Goal: Task Accomplishment & Management: Use online tool/utility

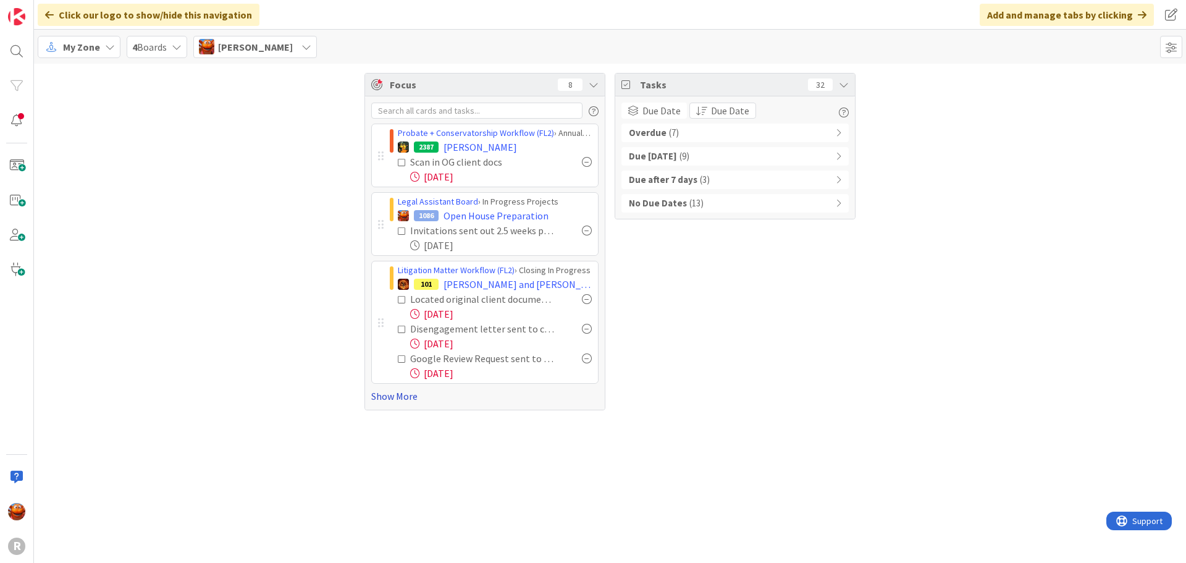
click at [389, 397] on link "Show More" at bounding box center [484, 395] width 227 height 15
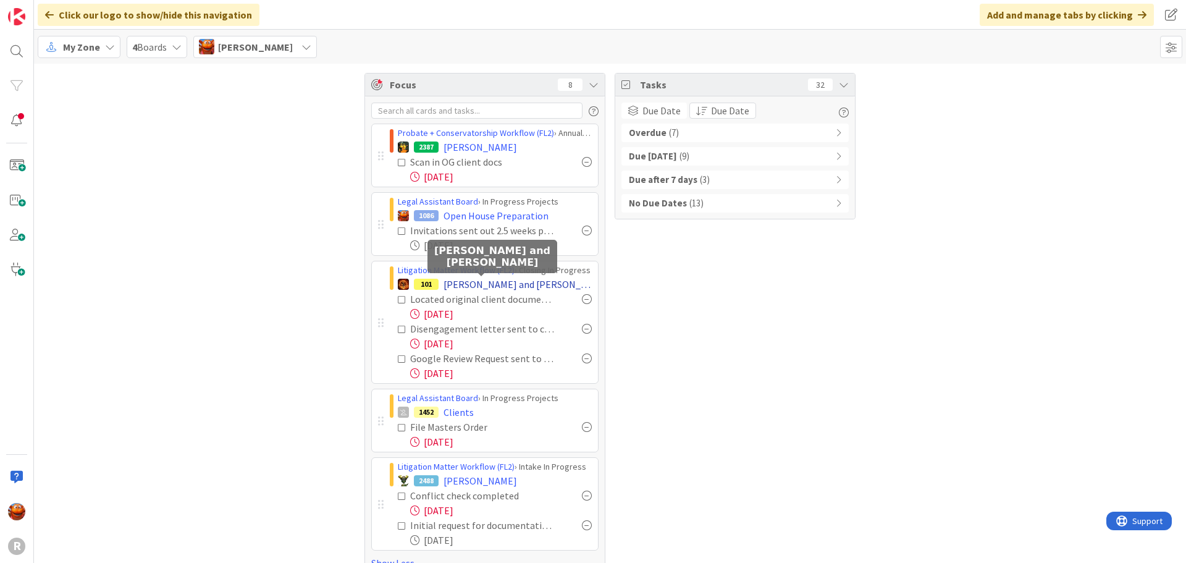
click at [449, 284] on span "[PERSON_NAME] and [PERSON_NAME]" at bounding box center [517, 284] width 148 height 15
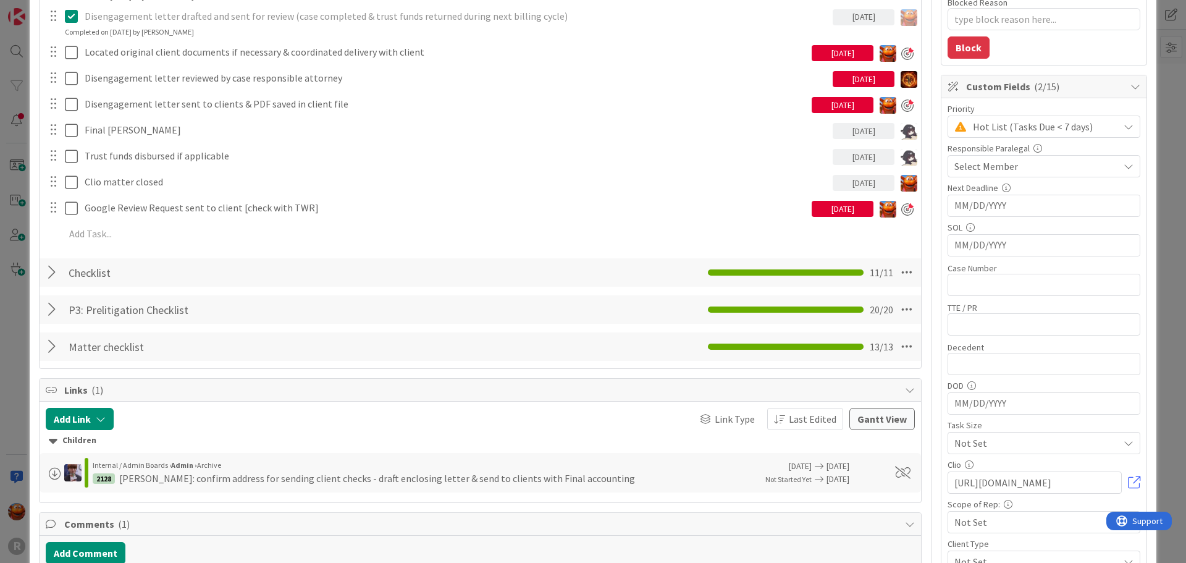
scroll to position [62, 0]
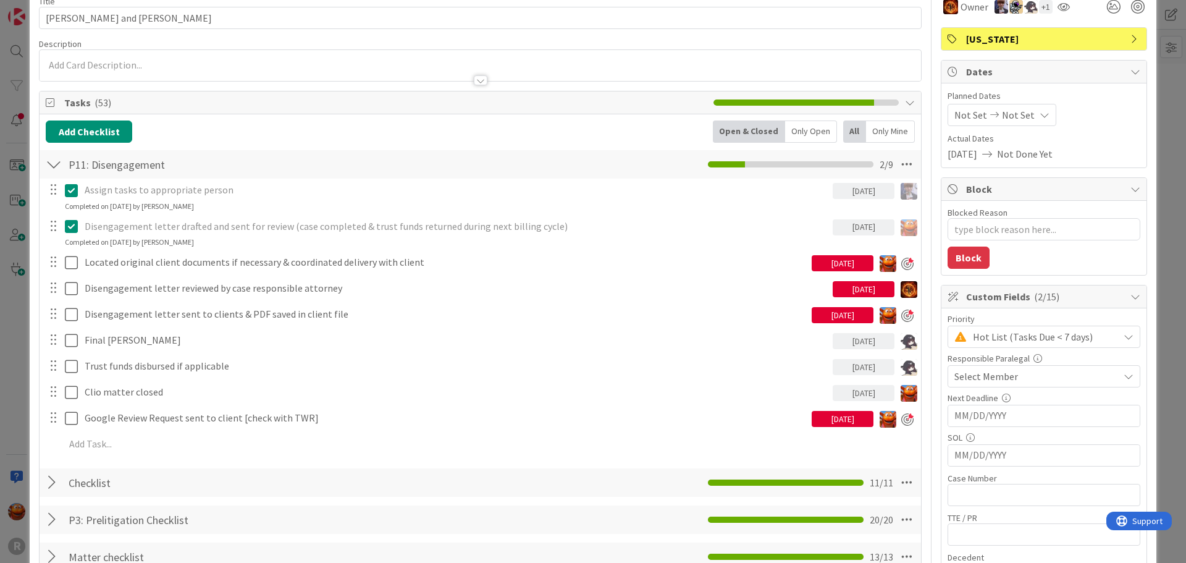
click at [73, 226] on icon at bounding box center [74, 226] width 19 height 15
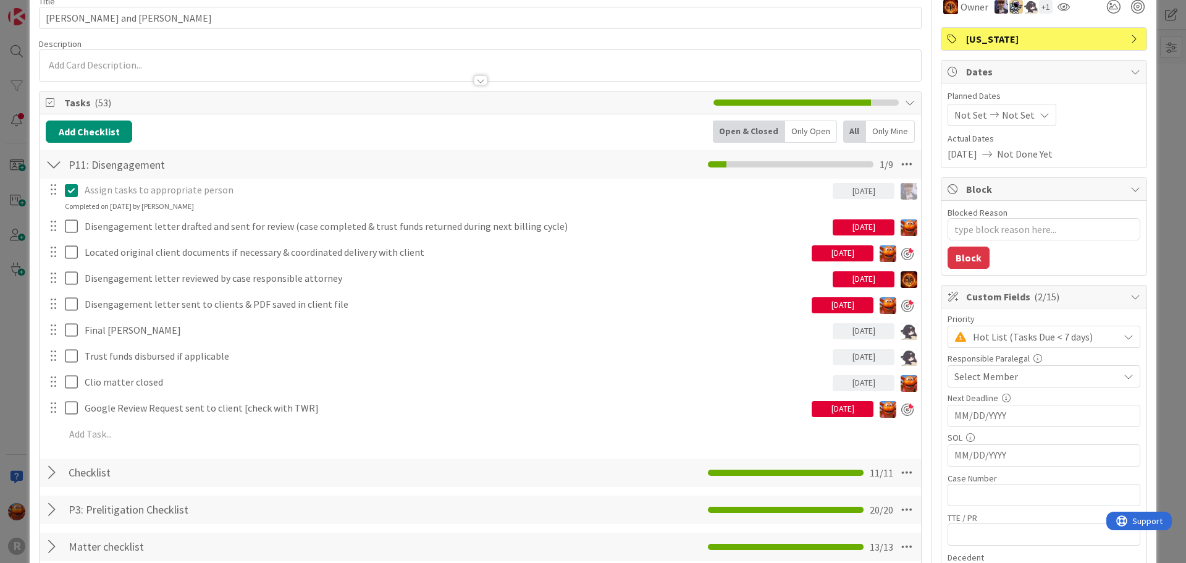
click at [19, 88] on div "ID 101 Litigation Matter Workflow (FL2) Closing In Progress Title 19 / 128 [PER…" at bounding box center [593, 281] width 1186 height 563
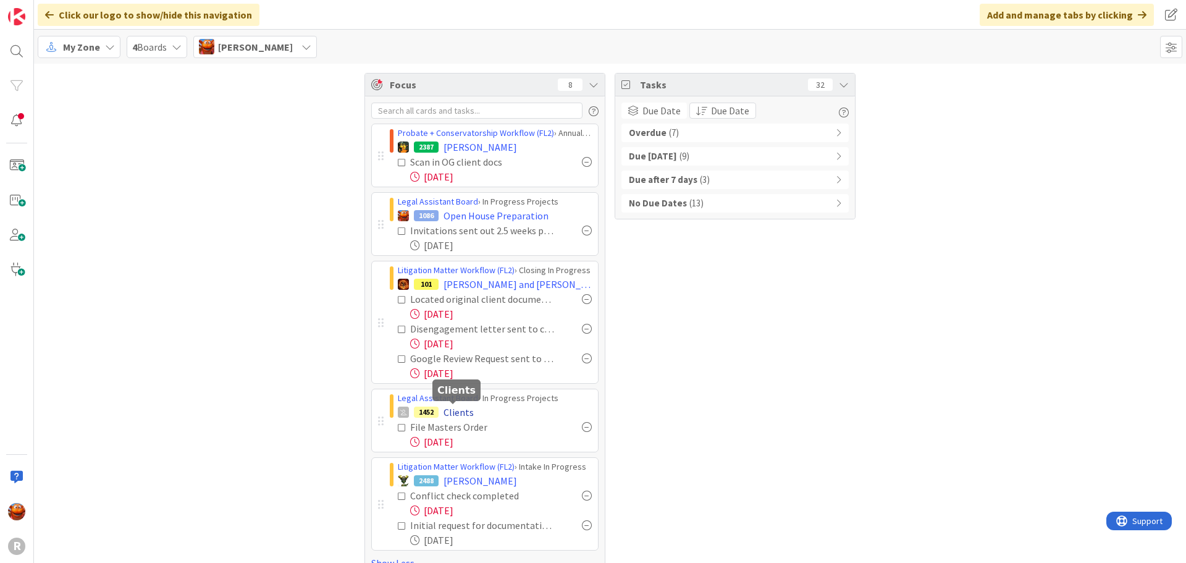
click at [447, 416] on span "Clients" at bounding box center [458, 412] width 30 height 15
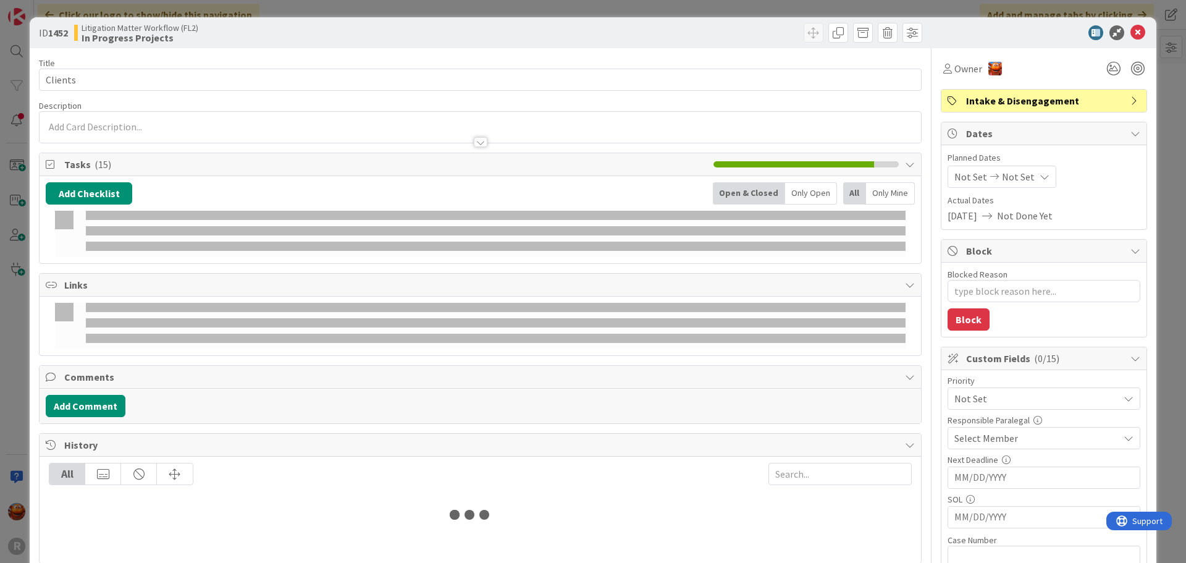
type textarea "x"
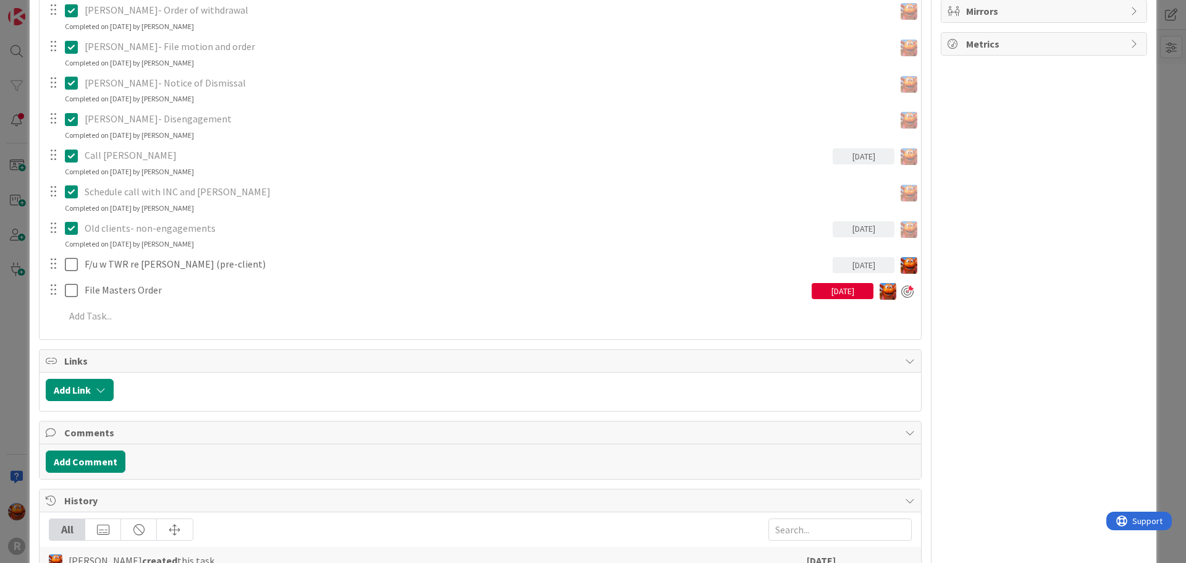
scroll to position [556, 0]
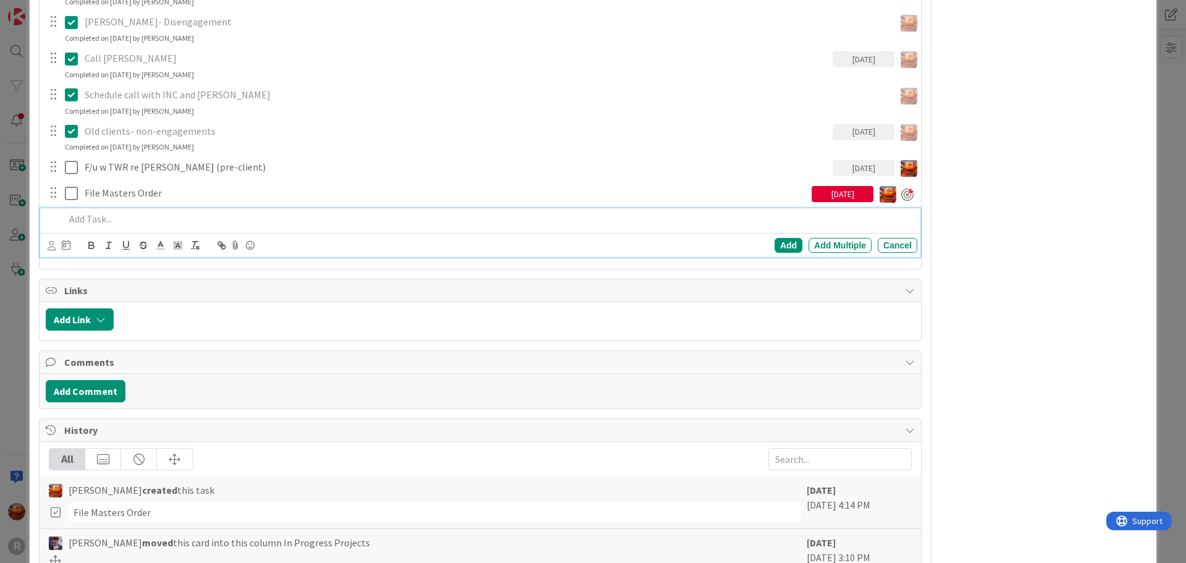
click at [111, 220] on p at bounding box center [488, 219] width 847 height 14
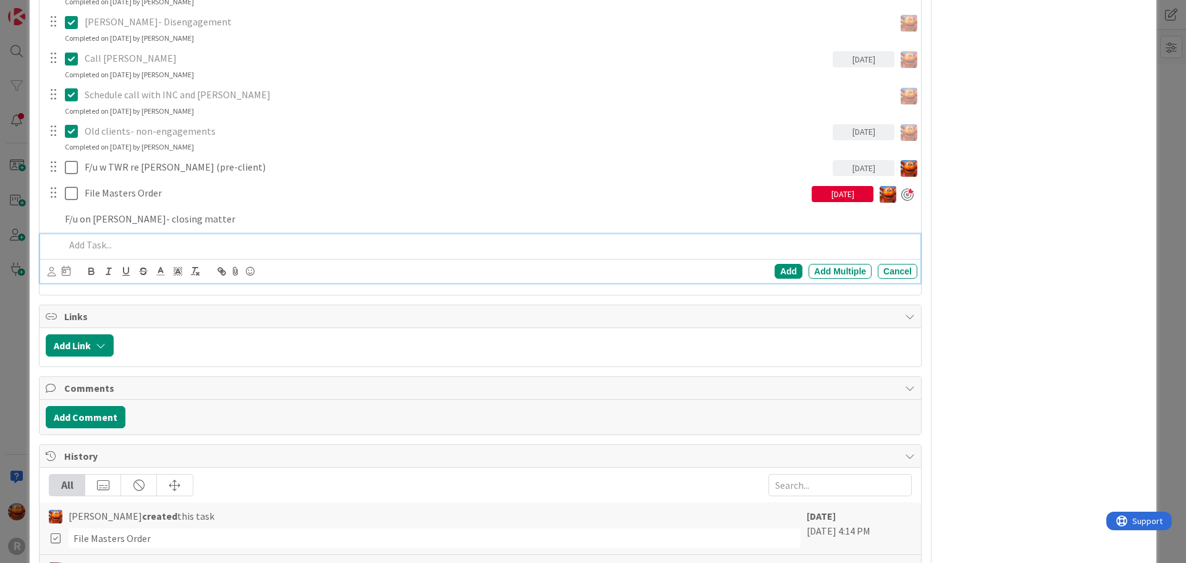
scroll to position [582, 0]
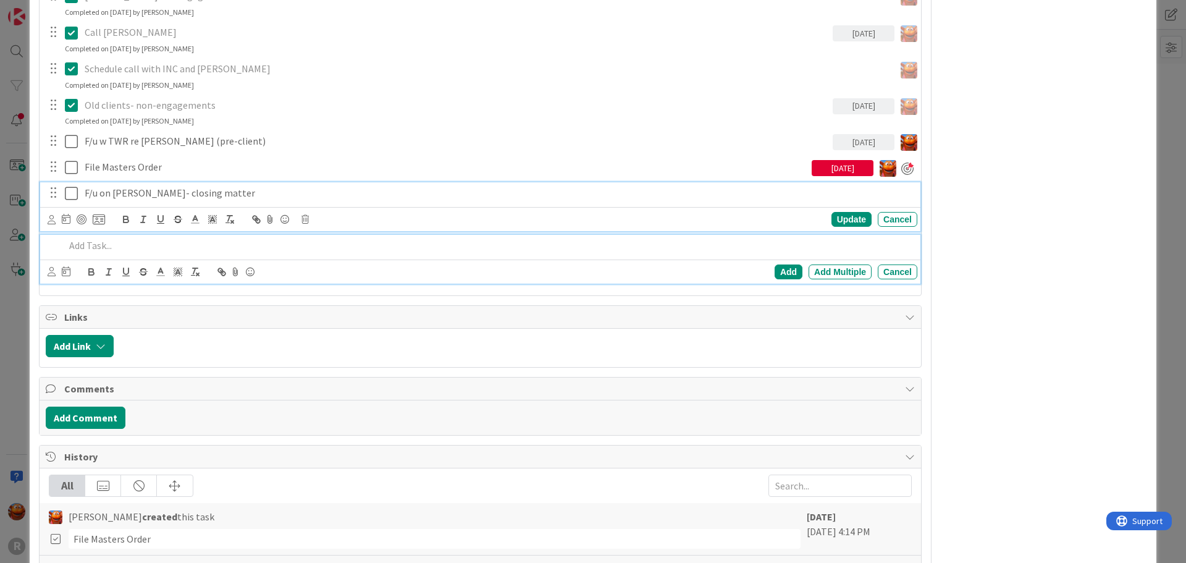
click at [104, 193] on div "F/u on [PERSON_NAME]- closing matter Update Cancel" at bounding box center [480, 206] width 880 height 49
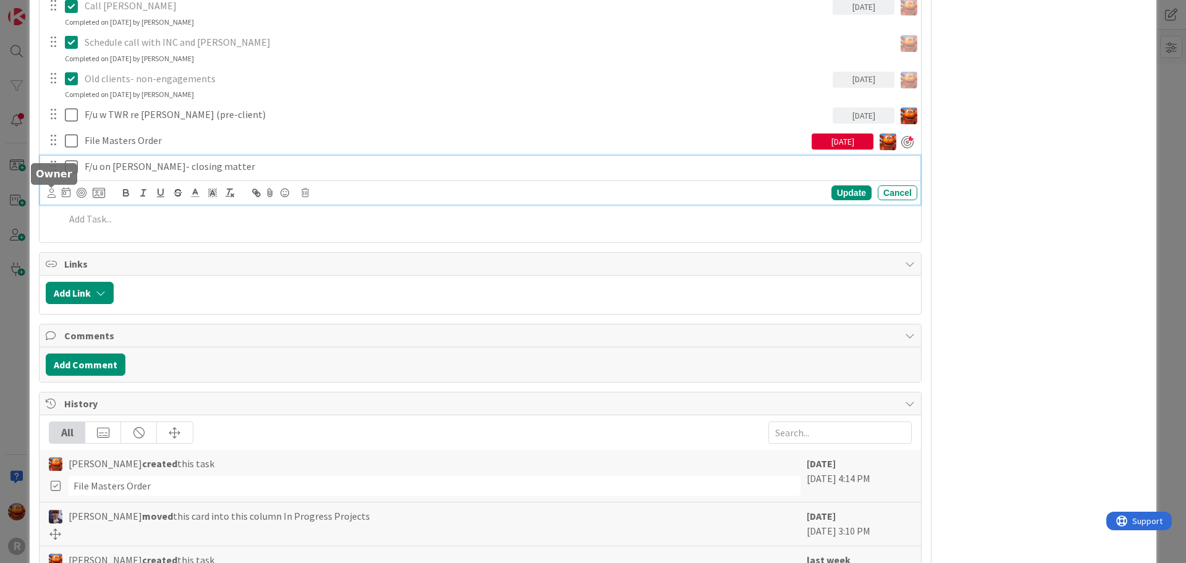
click at [52, 195] on icon at bounding box center [52, 192] width 8 height 9
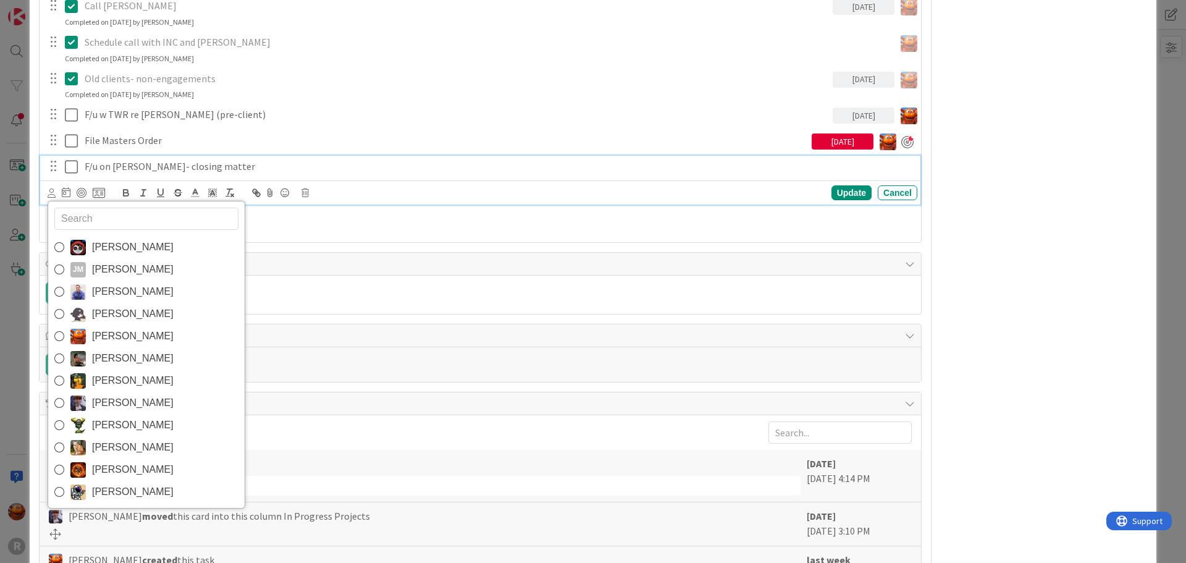
click at [133, 334] on span "[PERSON_NAME]" at bounding box center [133, 336] width 82 height 19
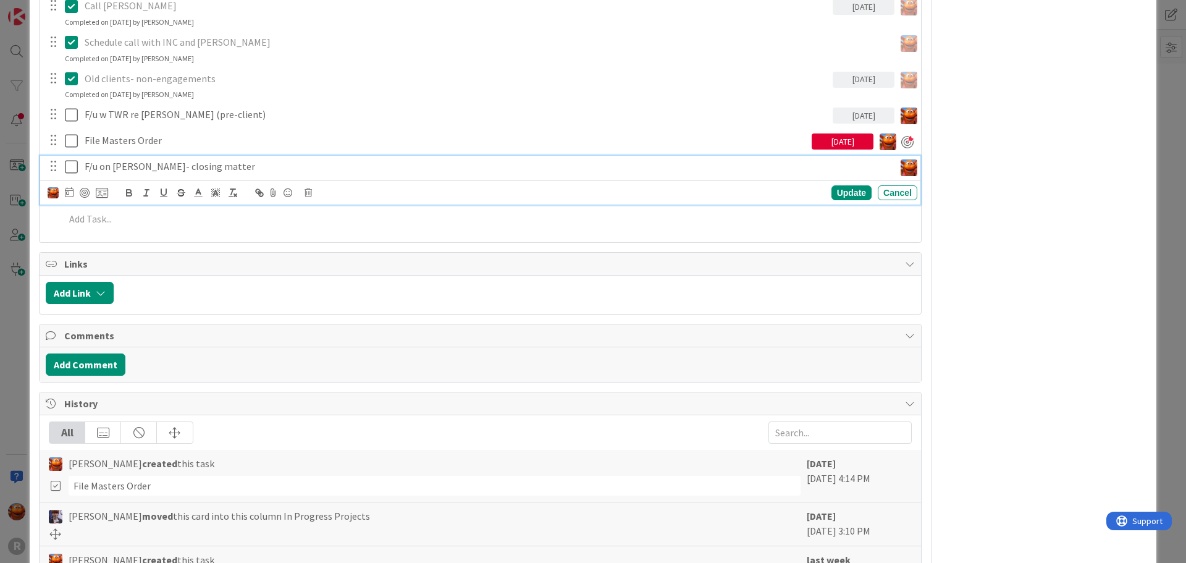
type textarea "x"
click at [67, 193] on icon at bounding box center [69, 192] width 9 height 10
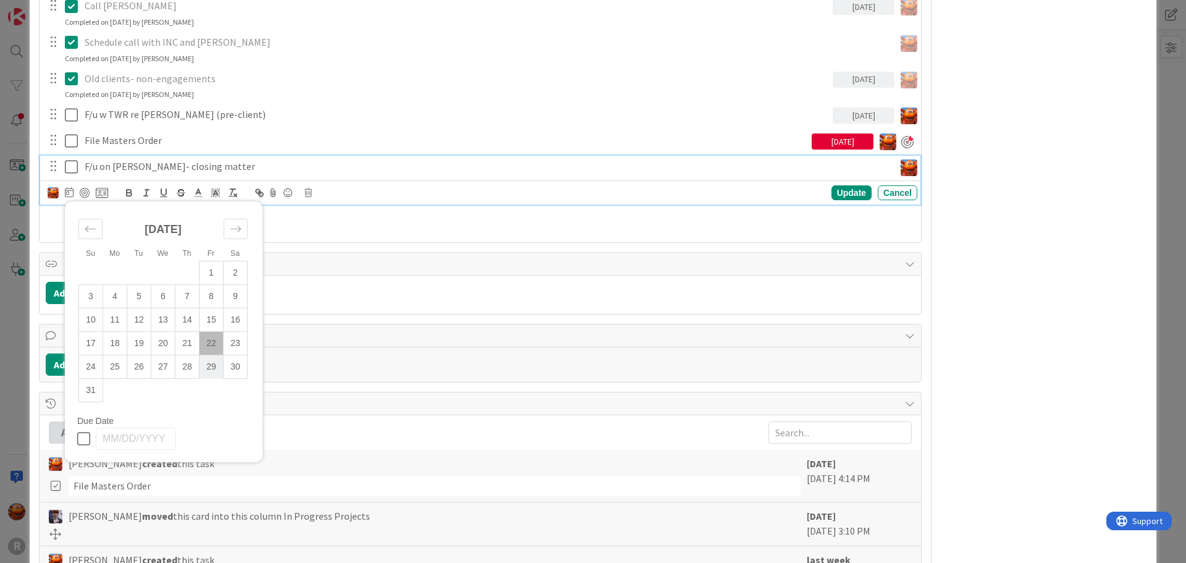
click at [207, 363] on td "29" at bounding box center [211, 366] width 24 height 23
type input "[DATE]"
type textarea "x"
click at [846, 192] on div "Update" at bounding box center [851, 192] width 40 height 15
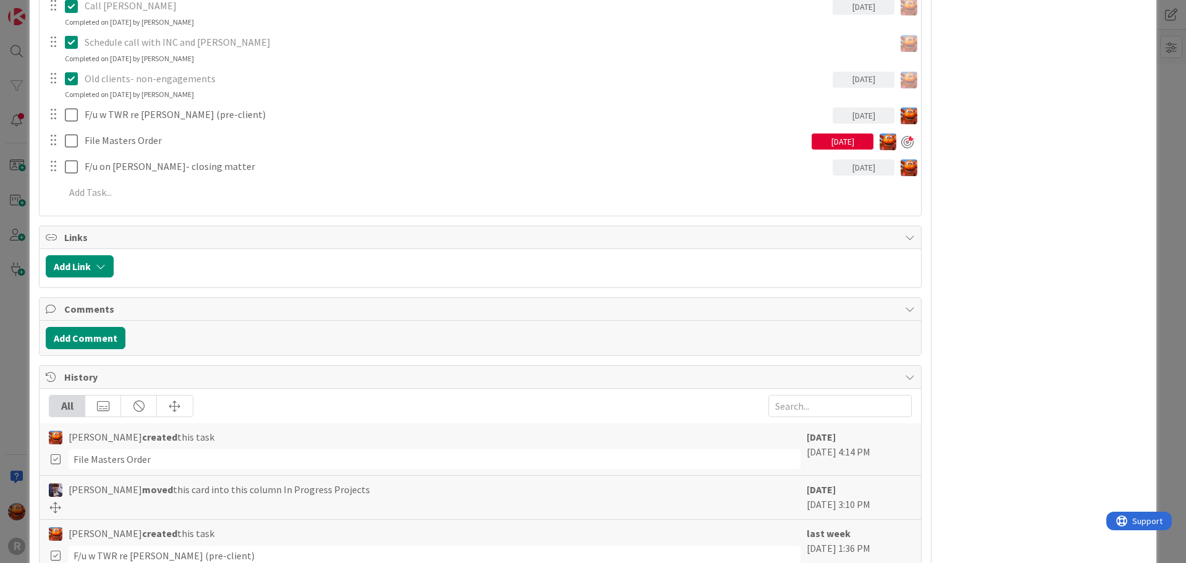
click at [1153, 287] on div "ID 1452 Legal Assistant Board In Progress Projects Title 7 / 128 Clients Descri…" at bounding box center [593, 281] width 1186 height 563
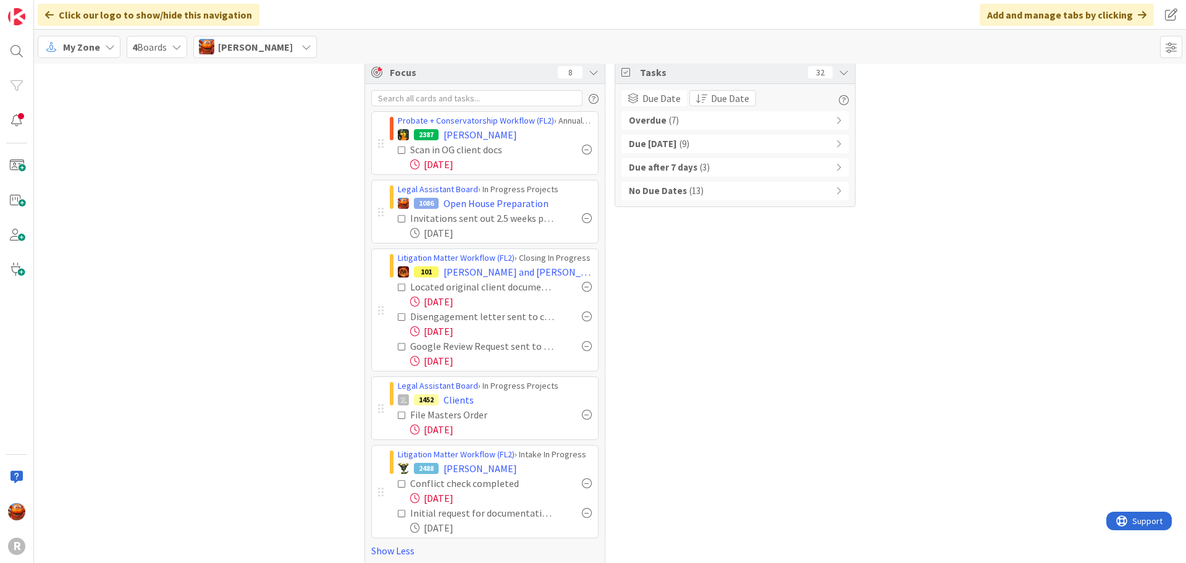
scroll to position [23, 0]
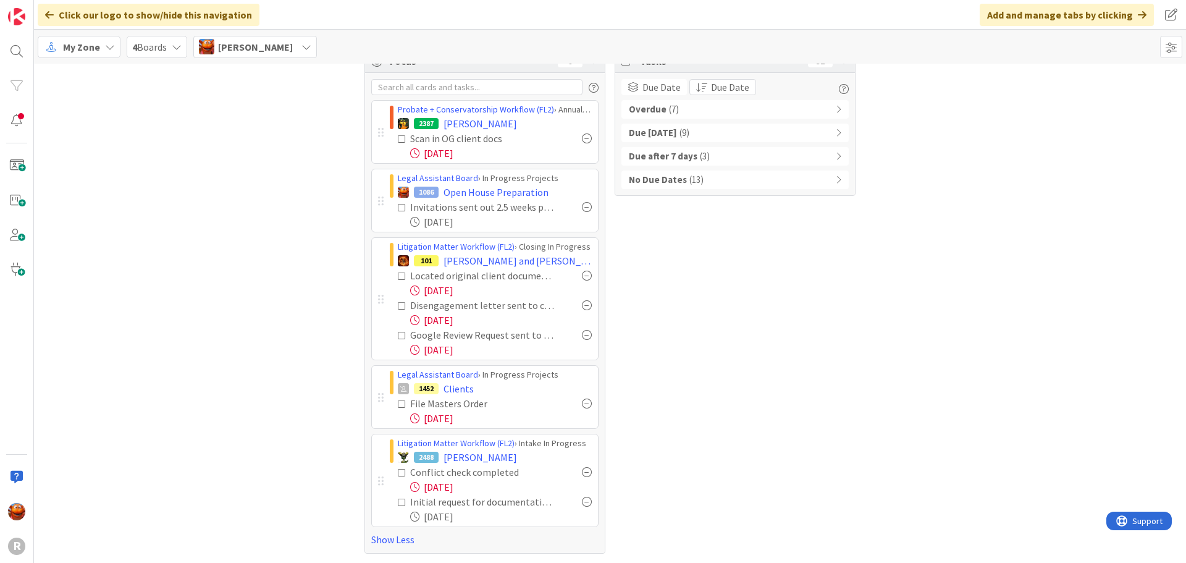
click at [671, 108] on span "( 7 )" at bounding box center [674, 110] width 10 height 14
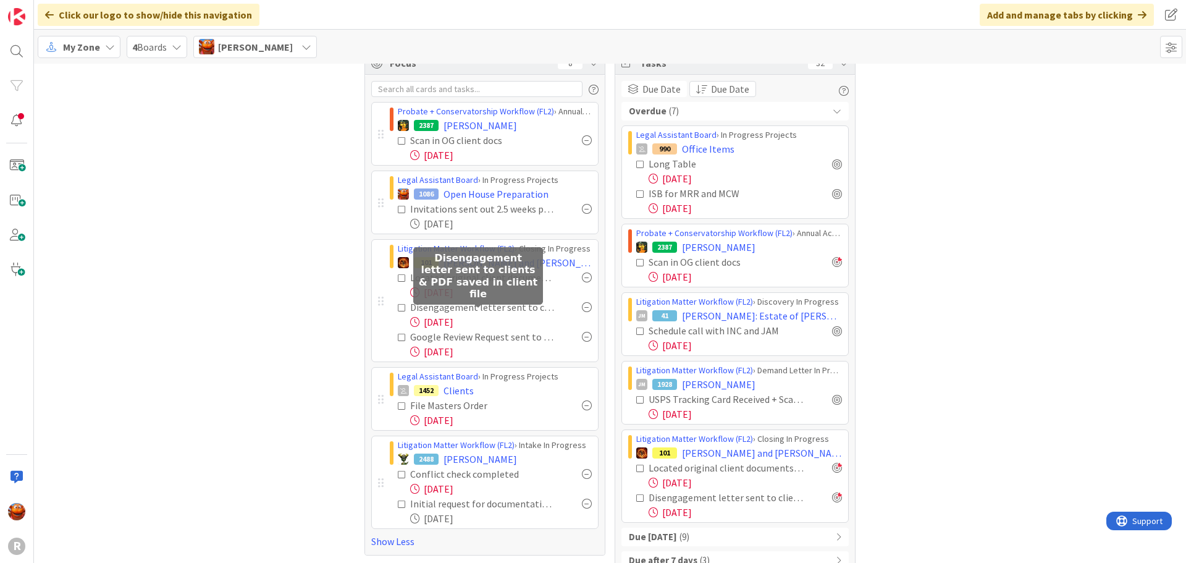
scroll to position [0, 0]
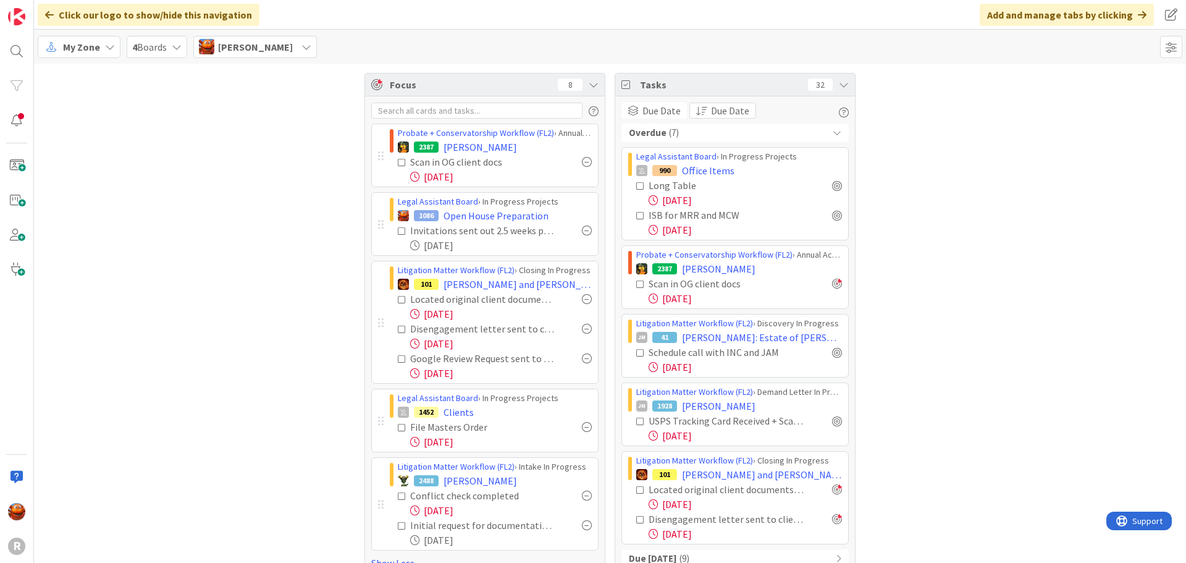
click at [105, 44] on icon at bounding box center [110, 47] width 10 height 10
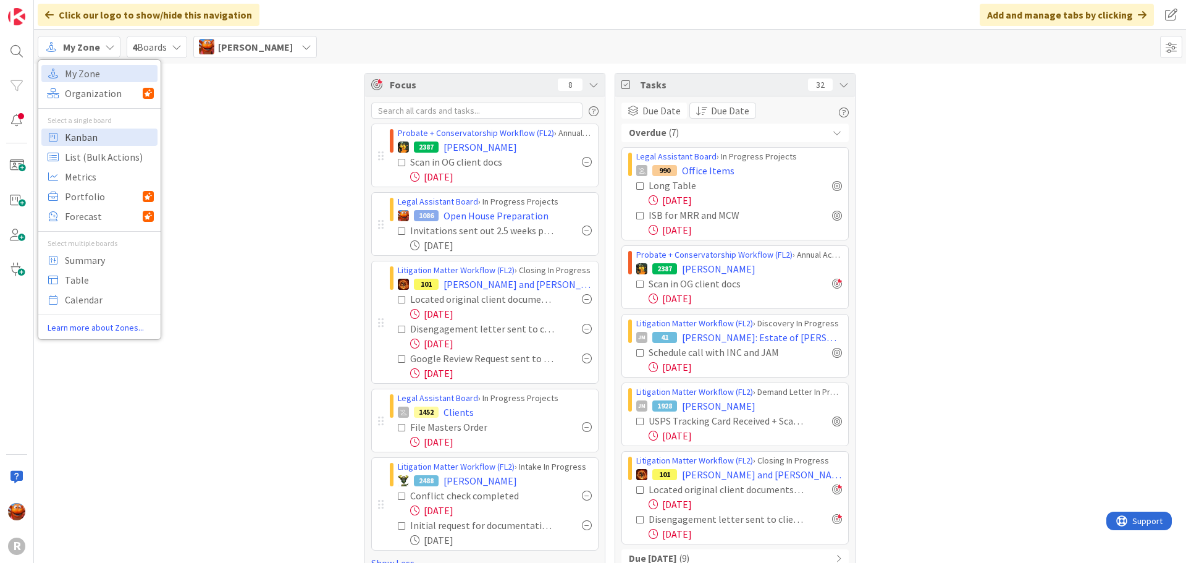
click at [107, 132] on span "Kanban" at bounding box center [109, 137] width 89 height 19
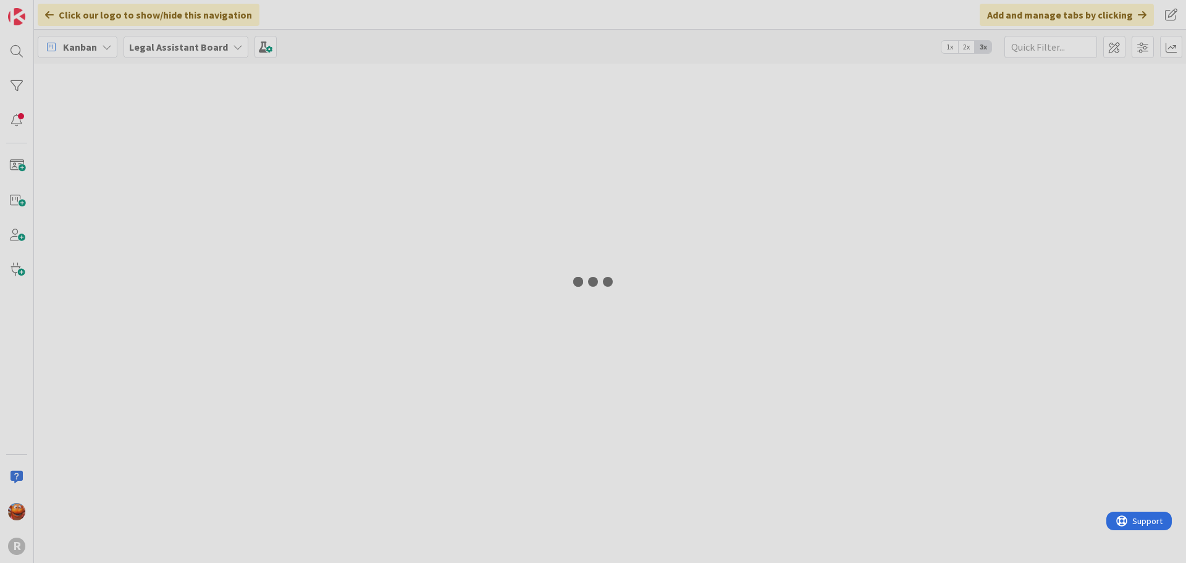
type input "[PERSON_NAME]"
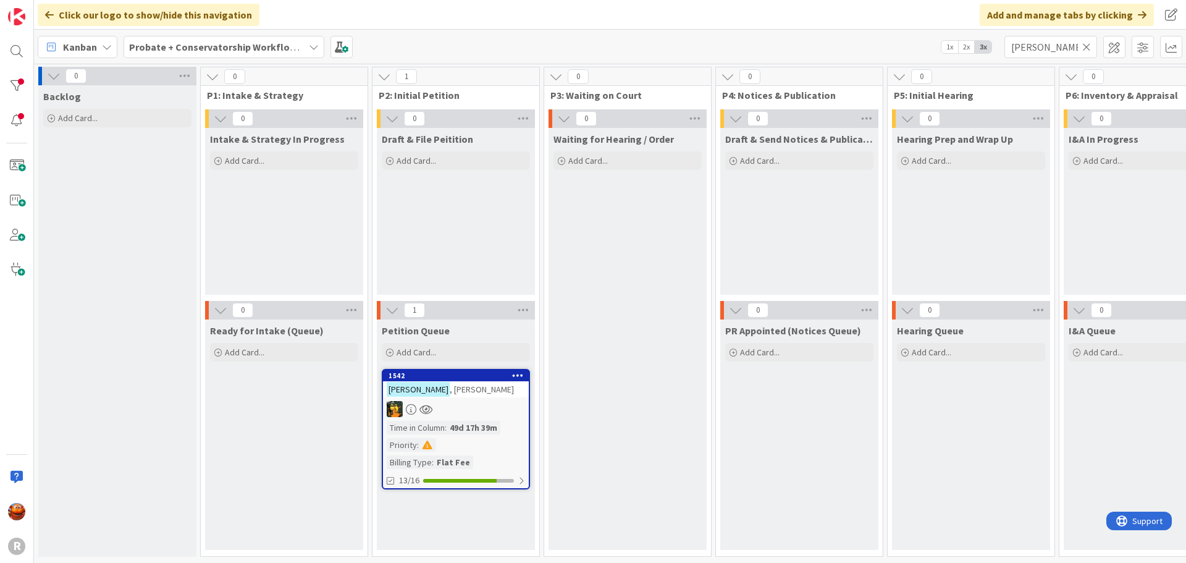
click at [1088, 46] on icon at bounding box center [1086, 46] width 9 height 11
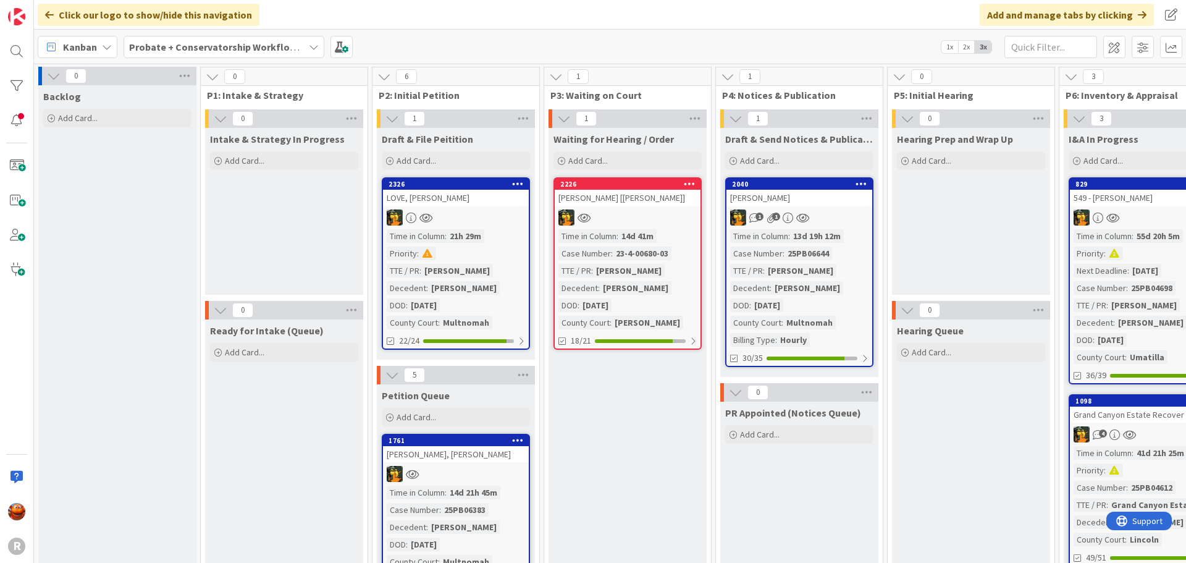
click at [199, 46] on b "Probate + Conservatorship Workflow (FL2)" at bounding box center [225, 47] width 192 height 12
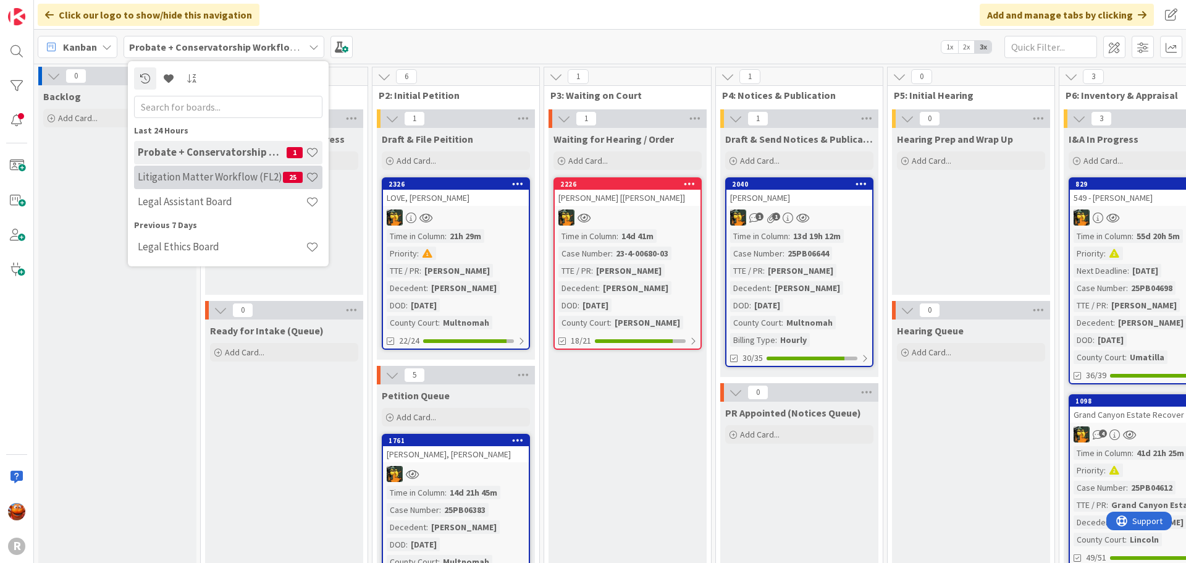
click at [178, 176] on h4 "Litigation Matter Workflow (FL2)" at bounding box center [210, 176] width 145 height 12
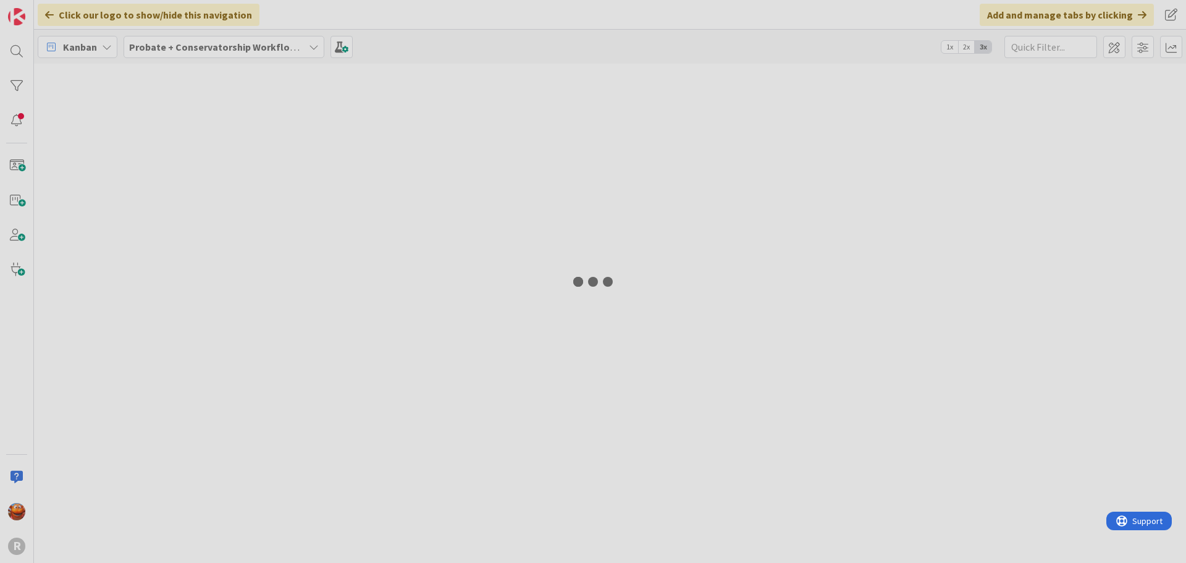
type input "[PERSON_NAME]"
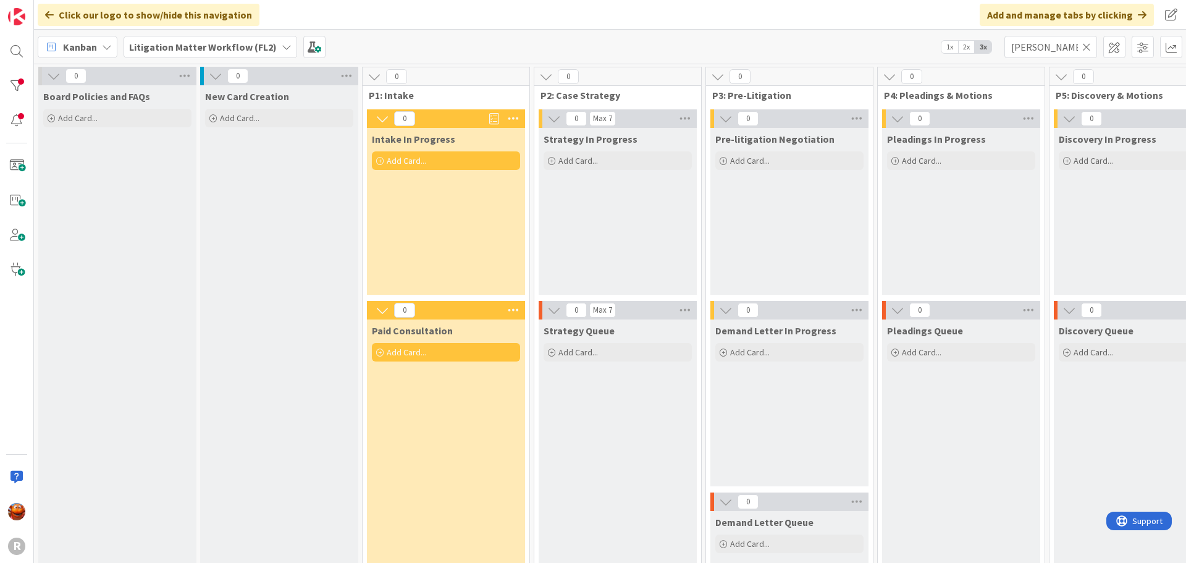
click at [1085, 44] on icon at bounding box center [1086, 46] width 9 height 11
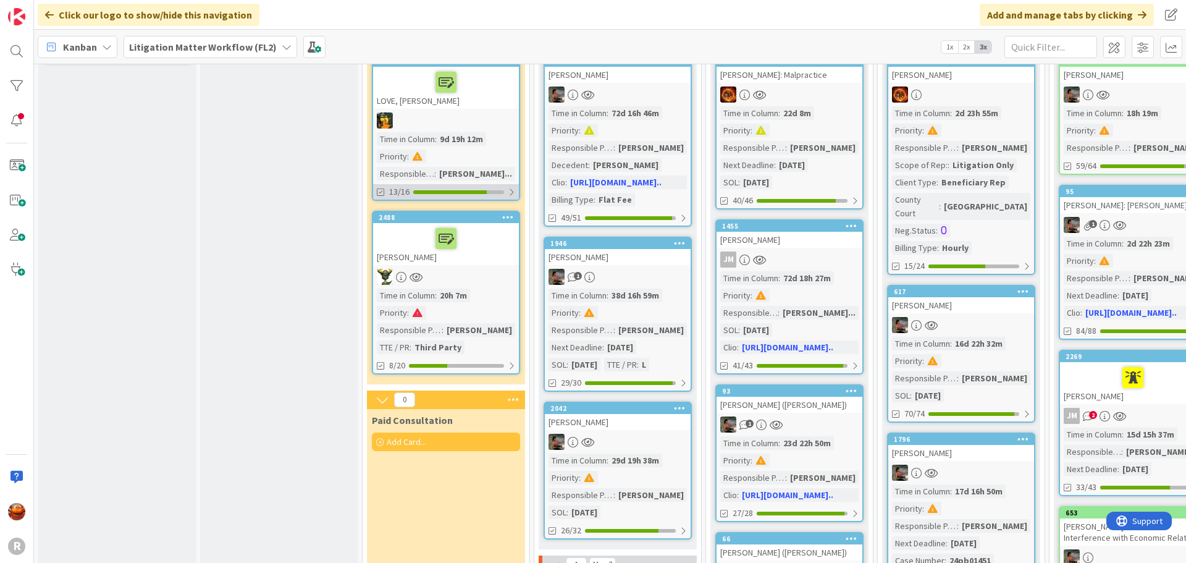
scroll to position [124, 0]
click at [493, 293] on div "Time in Column : 20h 7m Priority : Responsible Paralegal : [PERSON_NAME] TTE / …" at bounding box center [446, 320] width 138 height 65
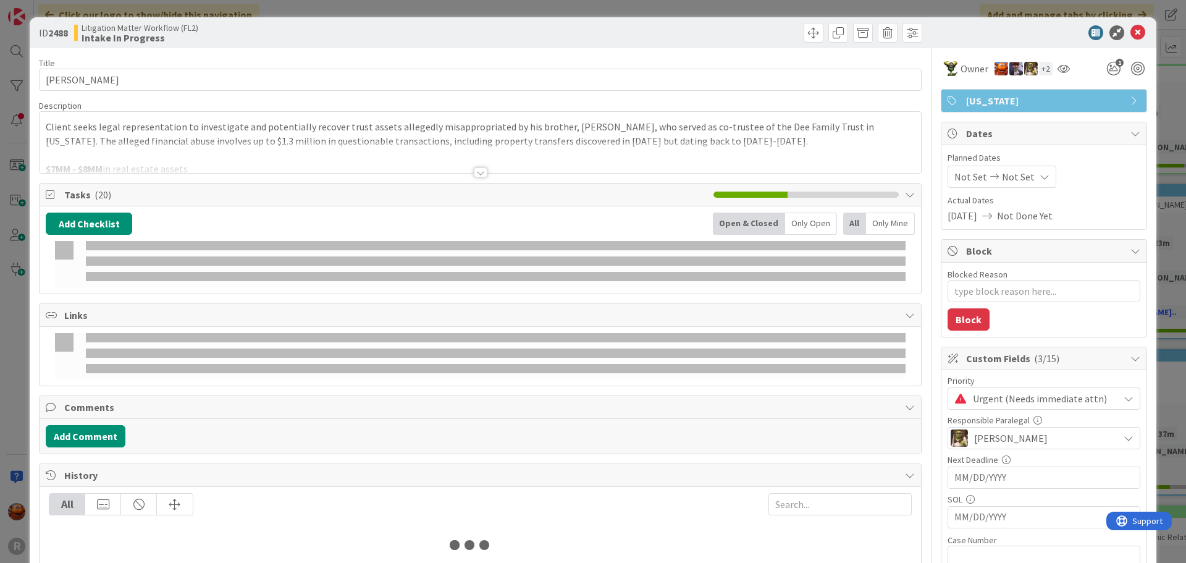
type textarea "x"
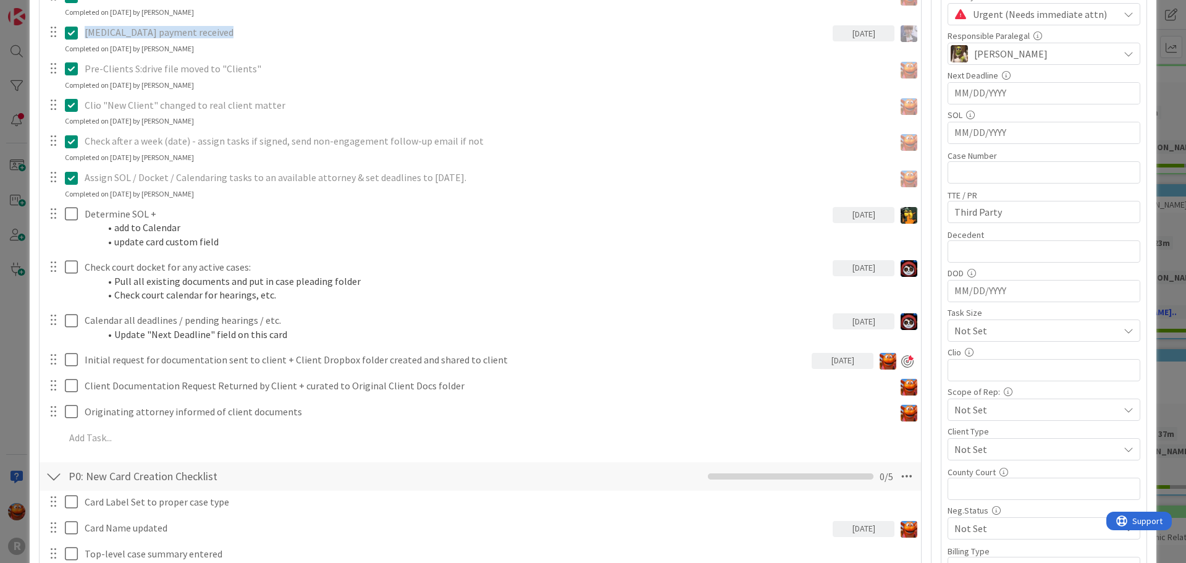
scroll to position [432, 0]
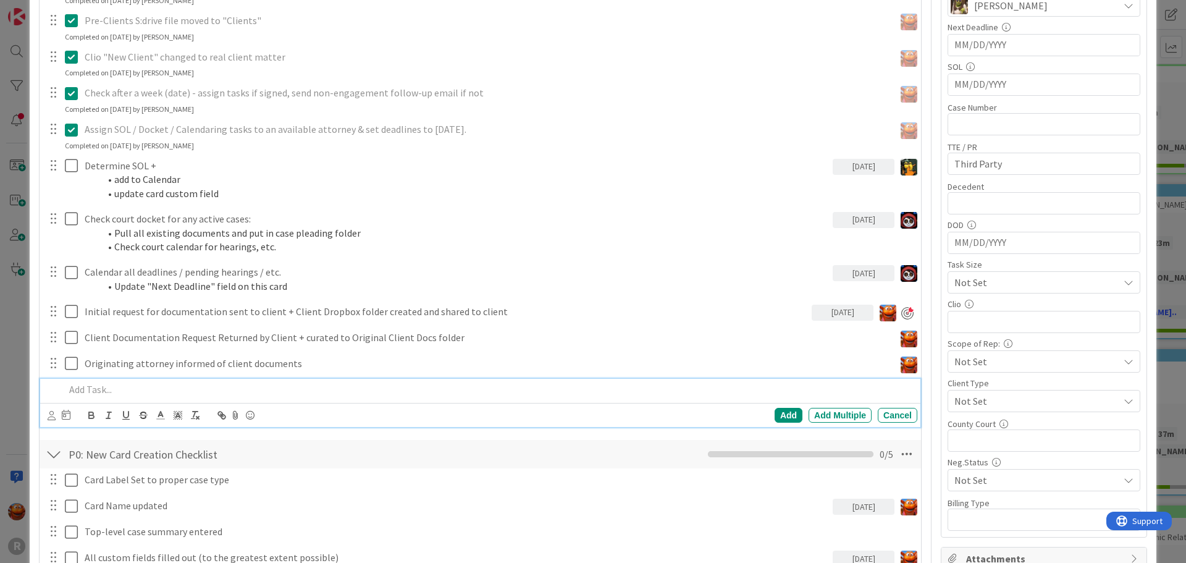
click at [178, 387] on p at bounding box center [488, 389] width 847 height 14
click at [51, 414] on icon at bounding box center [52, 415] width 8 height 9
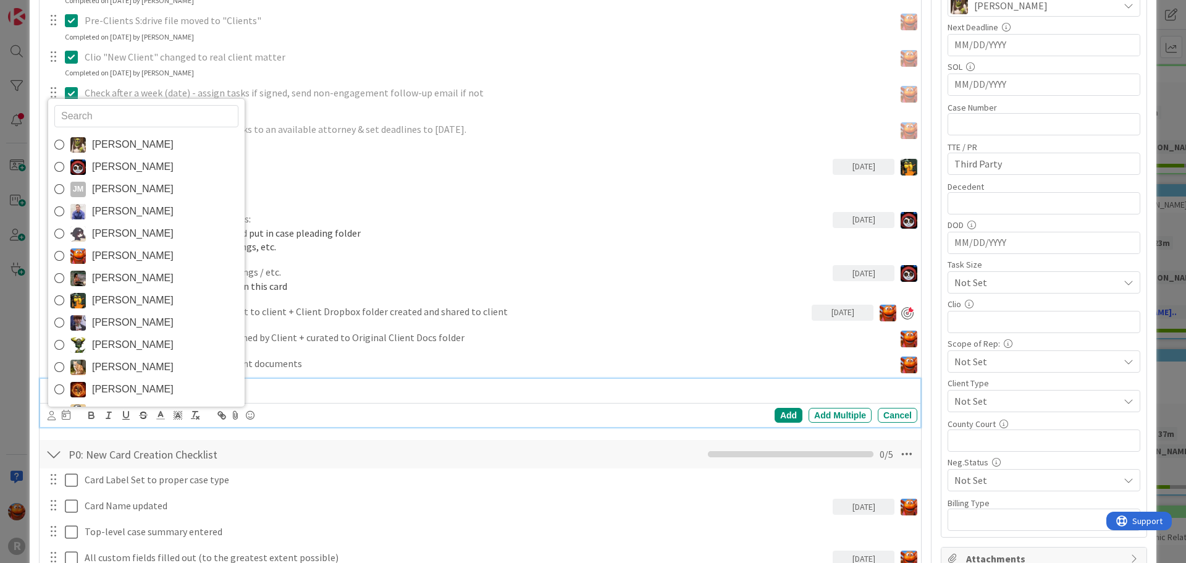
click at [135, 249] on span "[PERSON_NAME]" at bounding box center [133, 255] width 82 height 19
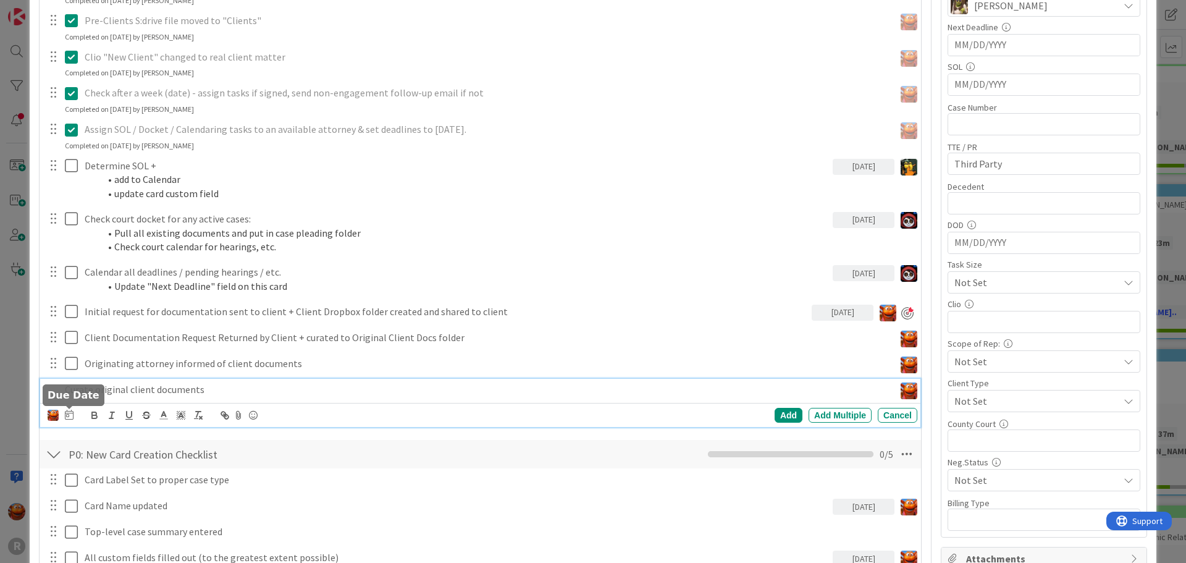
click at [69, 419] on icon at bounding box center [69, 414] width 9 height 10
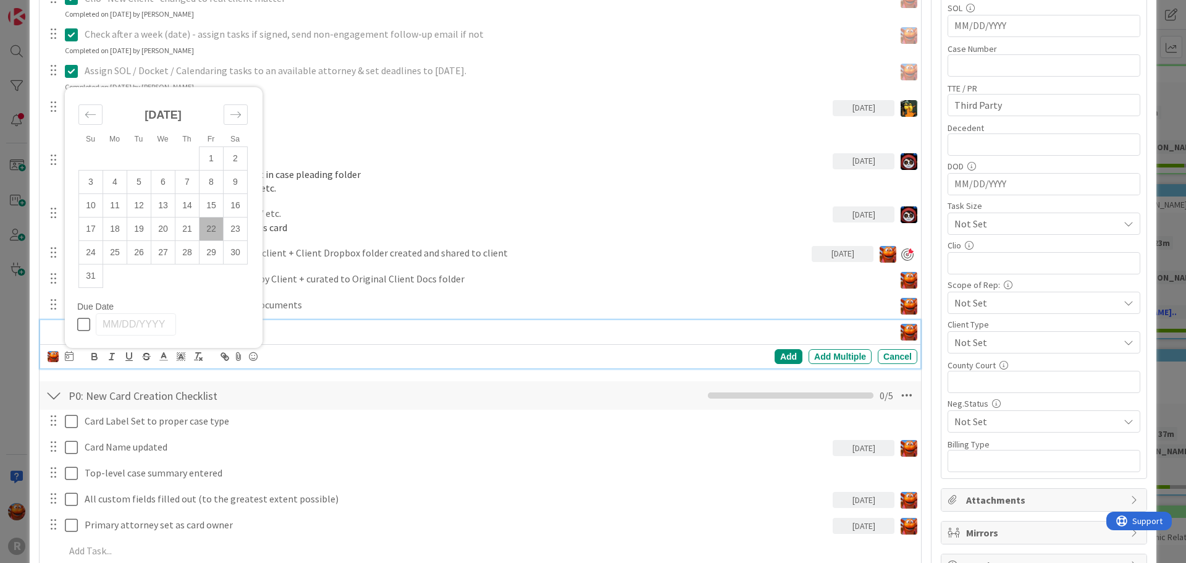
scroll to position [494, 0]
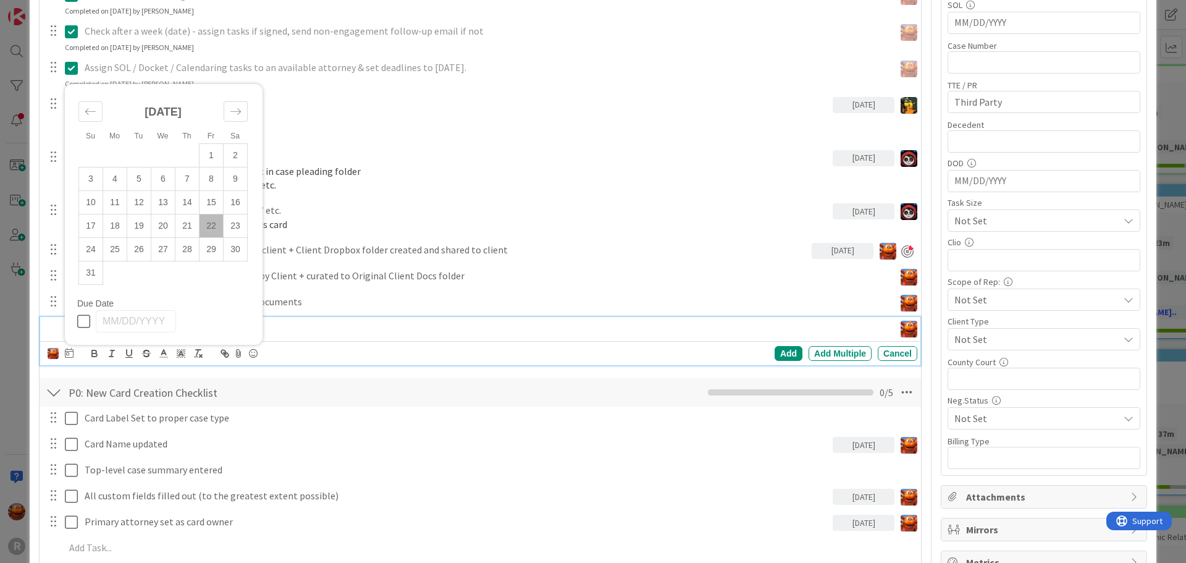
click at [214, 229] on td "22" at bounding box center [211, 225] width 24 height 23
click at [786, 354] on div "Add" at bounding box center [788, 353] width 28 height 15
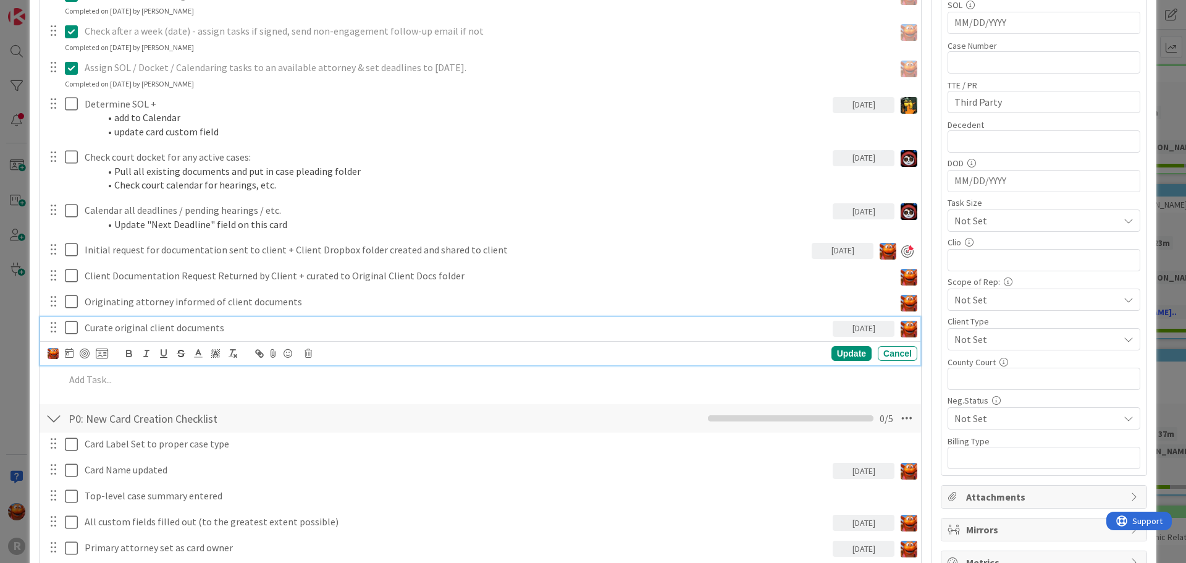
click at [163, 337] on div "Curate original client documents" at bounding box center [456, 328] width 753 height 22
click at [83, 358] on div at bounding box center [85, 353] width 10 height 10
click at [9, 228] on div "ID 2488 Litigation Matter Workflow (FL2) Intake In Progress Title 9 / 128 [PERS…" at bounding box center [593, 281] width 1186 height 563
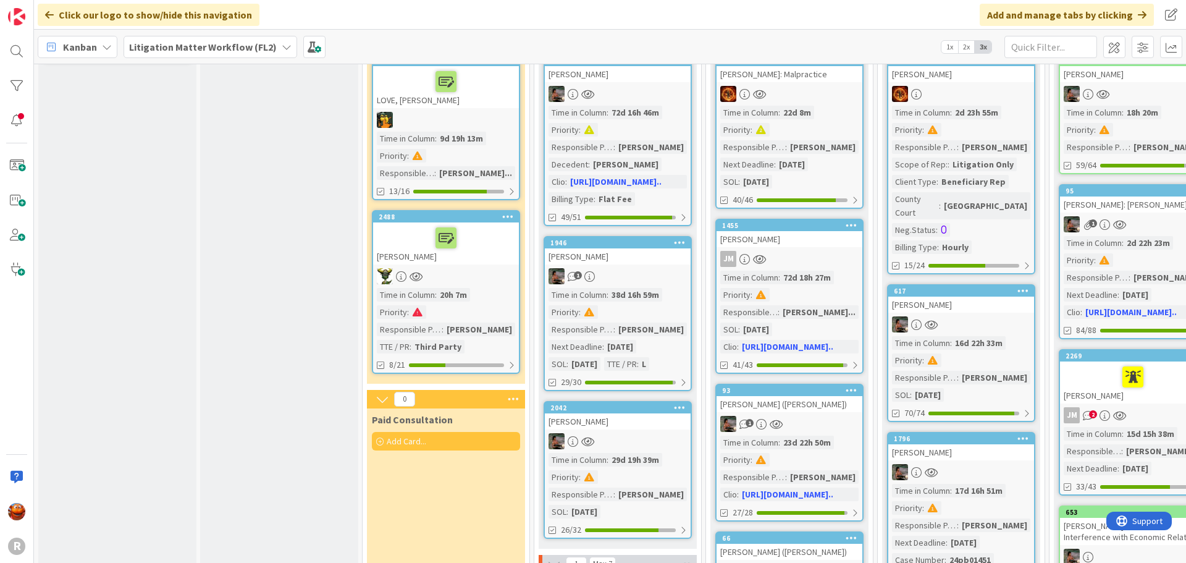
click at [85, 52] on span "Kanban" at bounding box center [80, 47] width 34 height 15
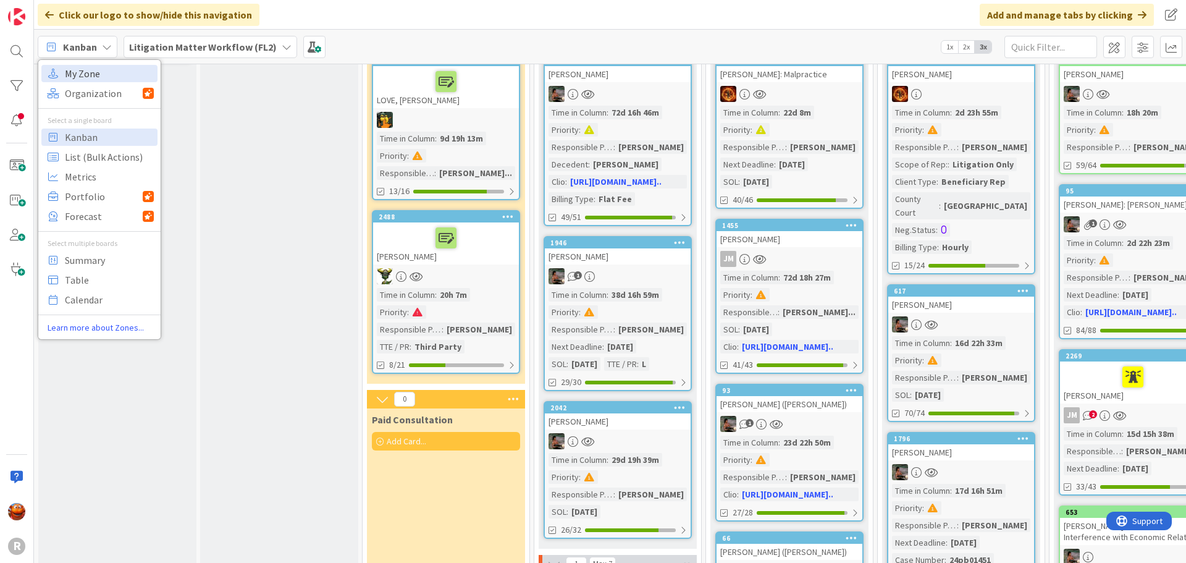
click at [83, 74] on span "My Zone" at bounding box center [109, 73] width 89 height 19
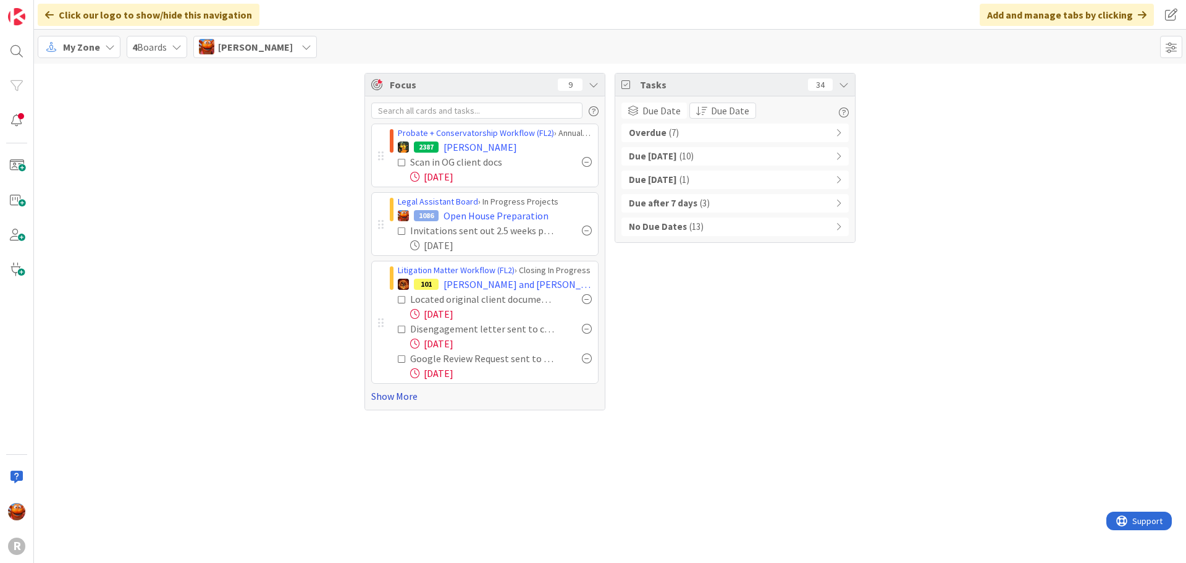
click at [405, 398] on link "Show More" at bounding box center [484, 395] width 227 height 15
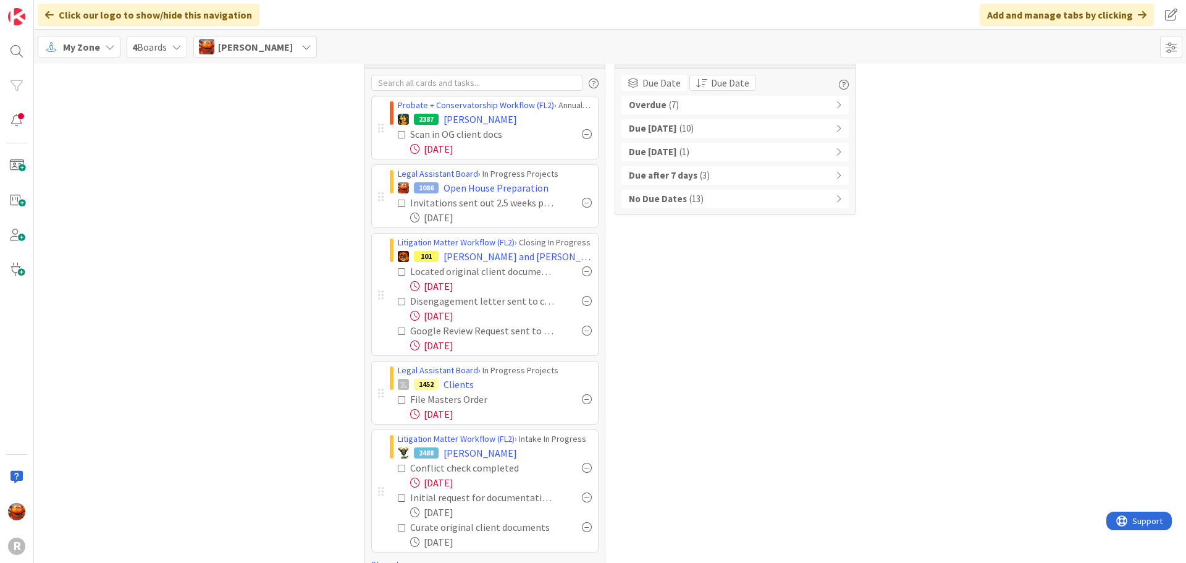
scroll to position [53, 0]
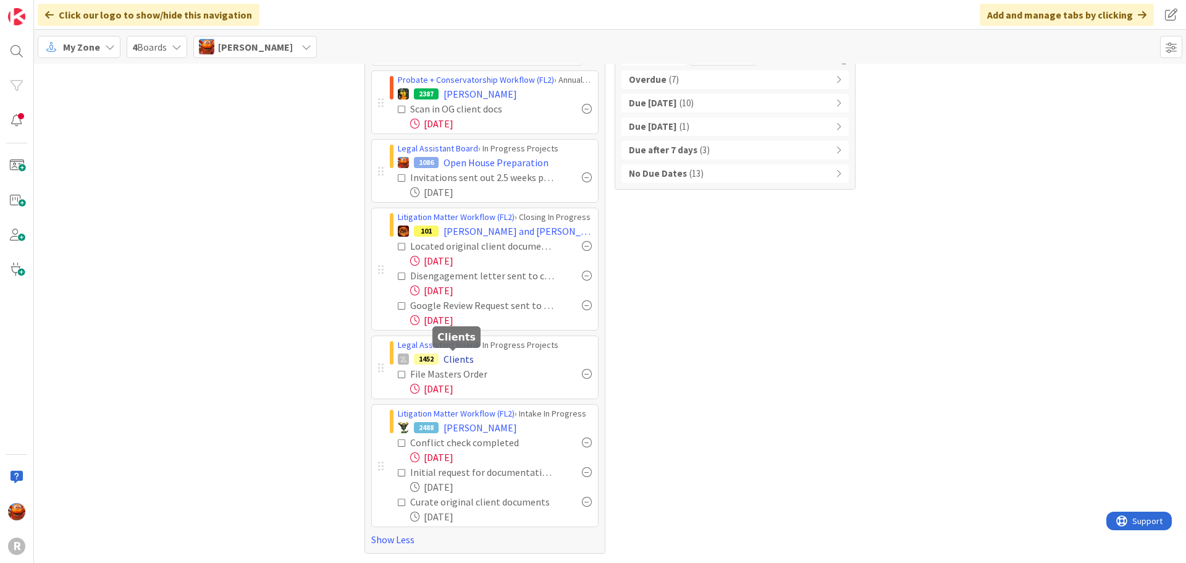
click at [457, 364] on span "Clients" at bounding box center [458, 358] width 30 height 15
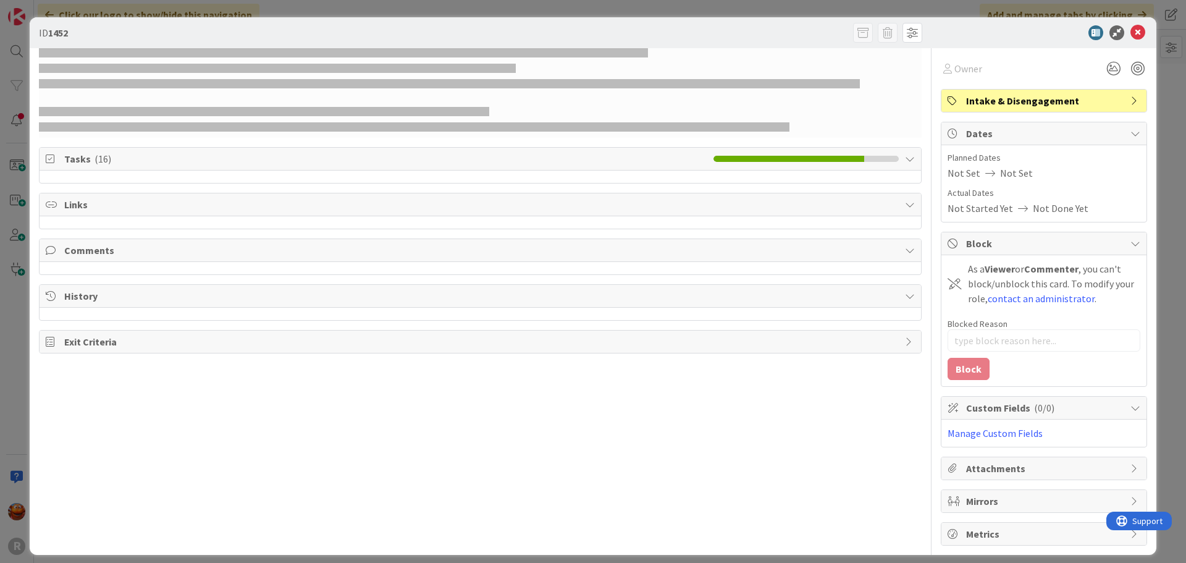
type textarea "x"
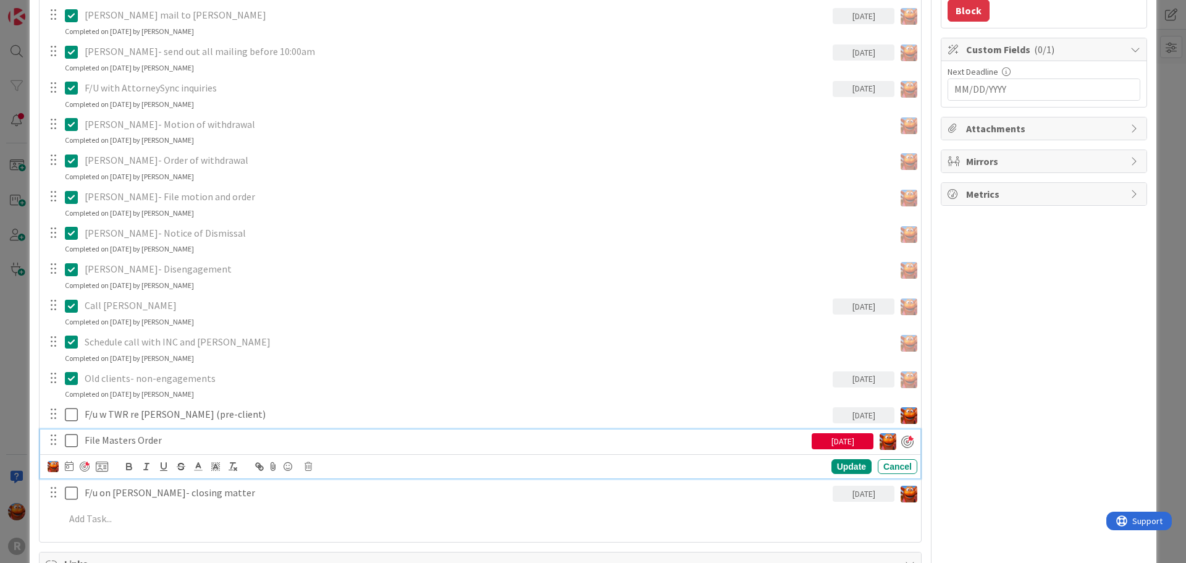
click at [125, 441] on p "File Masters Order" at bounding box center [446, 440] width 722 height 14
click at [68, 469] on icon at bounding box center [69, 466] width 9 height 10
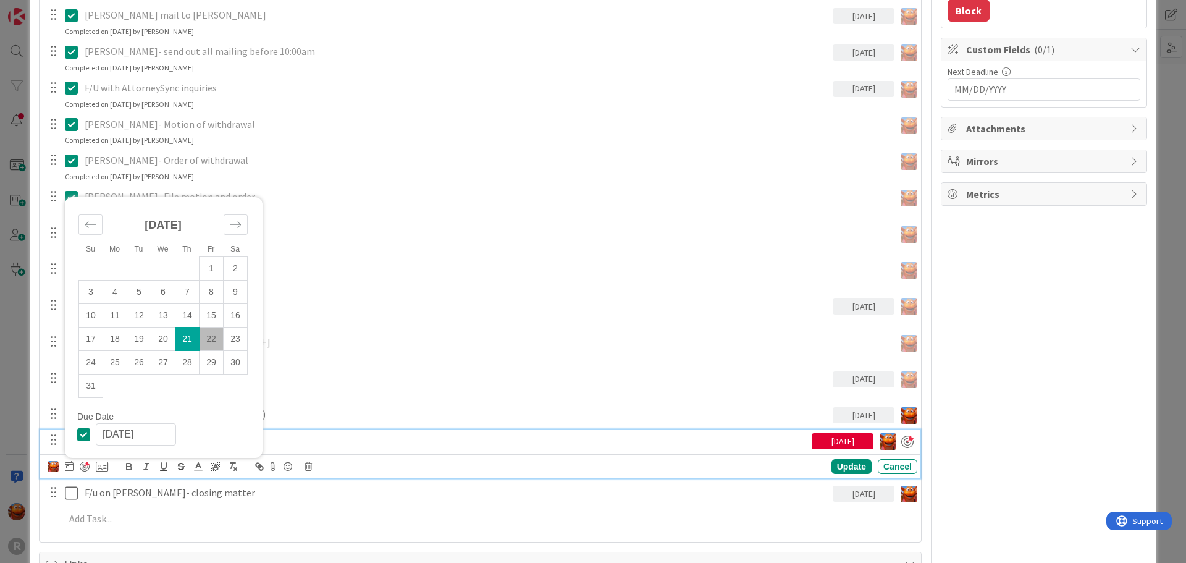
scroll to position [556, 0]
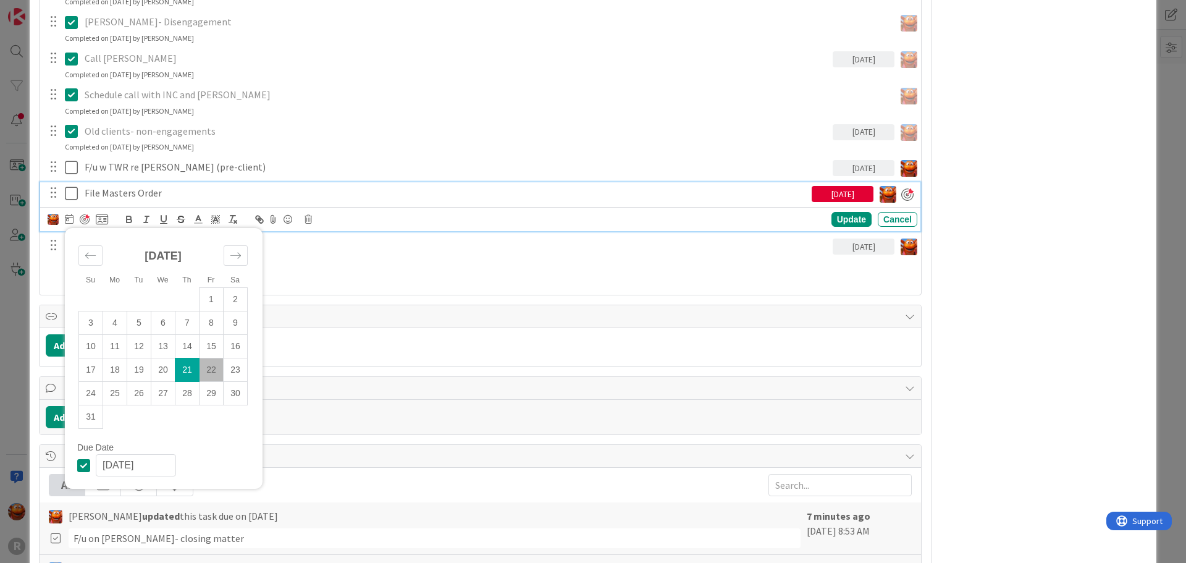
click at [208, 366] on td "22" at bounding box center [211, 369] width 24 height 23
type input "[DATE]"
type textarea "x"
click at [837, 222] on div "Update" at bounding box center [851, 219] width 40 height 15
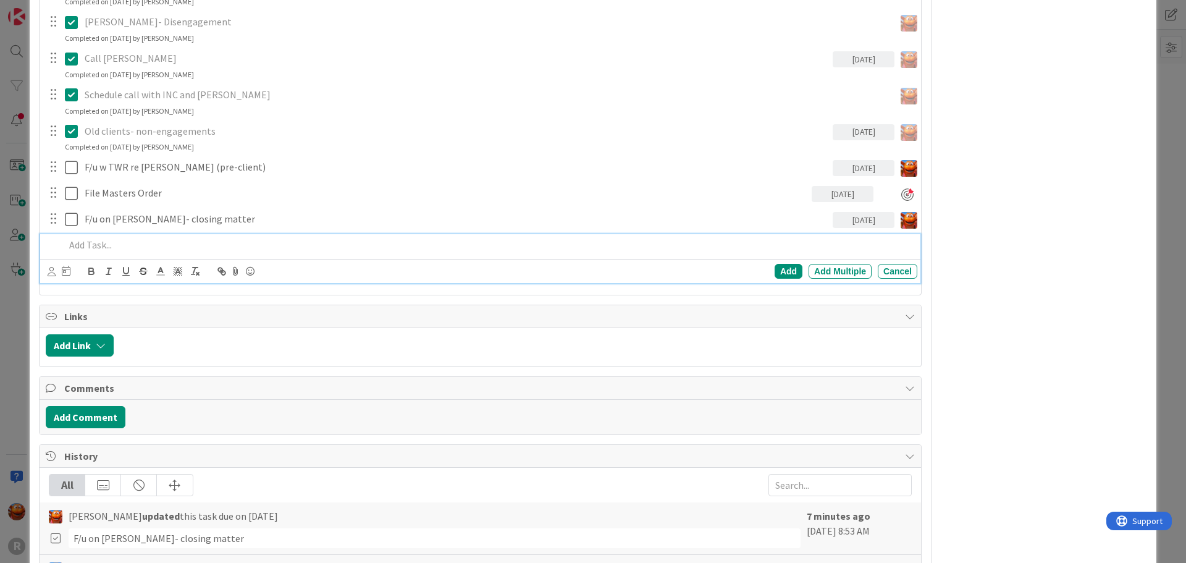
click at [155, 245] on p at bounding box center [488, 245] width 847 height 14
click at [774, 269] on div "Add" at bounding box center [788, 271] width 28 height 15
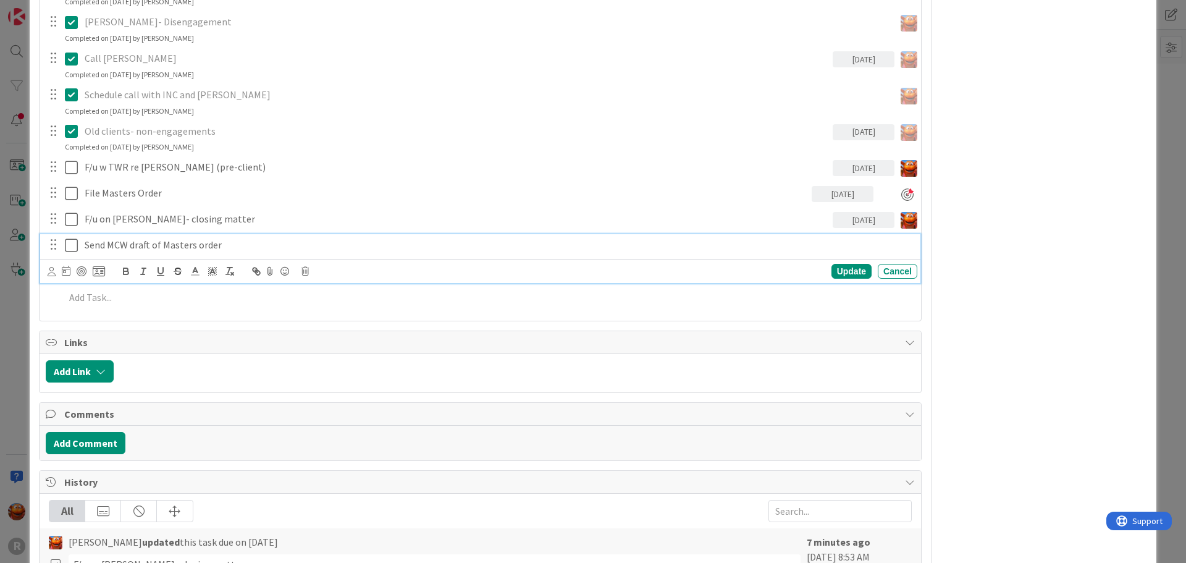
click at [156, 246] on p "Send MCW draft of Masters order" at bounding box center [499, 245] width 828 height 14
click at [49, 268] on icon at bounding box center [52, 271] width 8 height 9
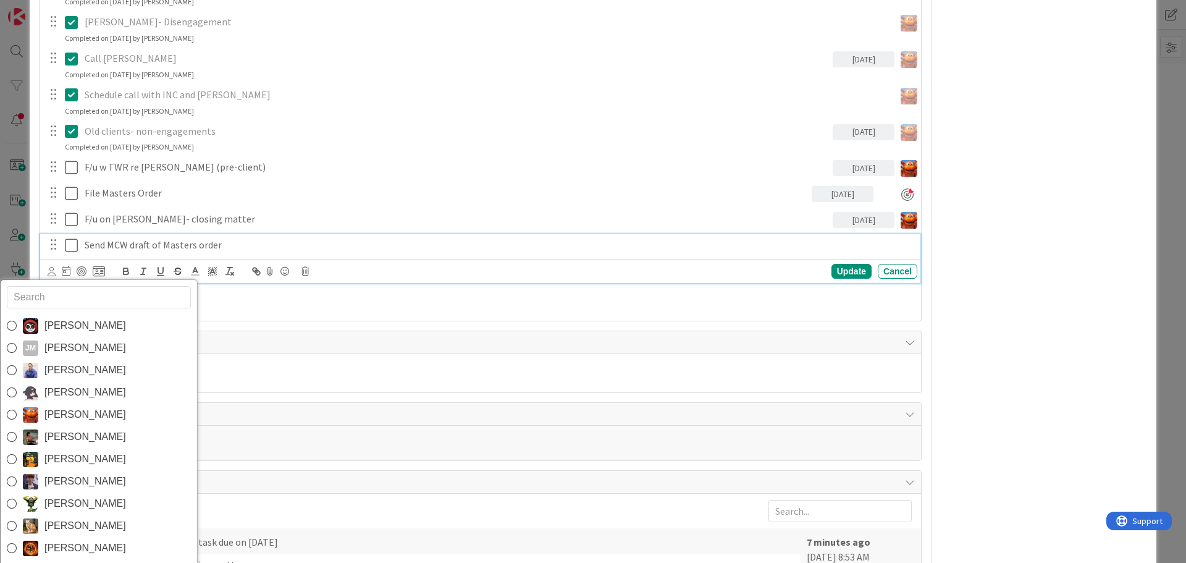
drag, startPoint x: 61, startPoint y: 411, endPoint x: 65, endPoint y: 393, distance: 19.0
click at [61, 411] on span "[PERSON_NAME]" at bounding box center [85, 414] width 82 height 19
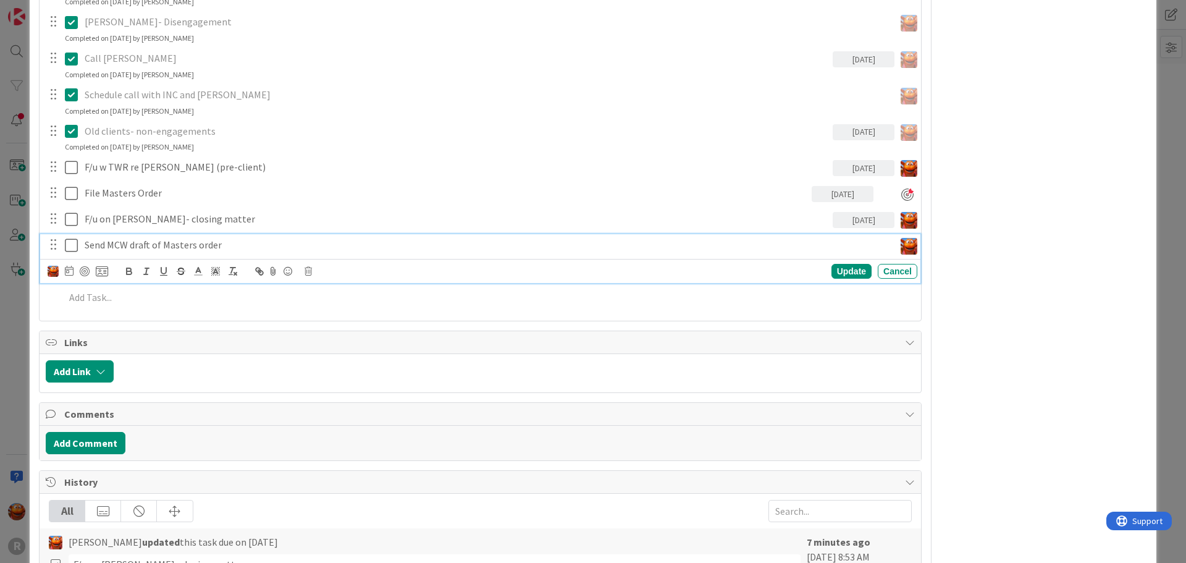
type textarea "x"
click at [69, 269] on icon at bounding box center [69, 271] width 9 height 10
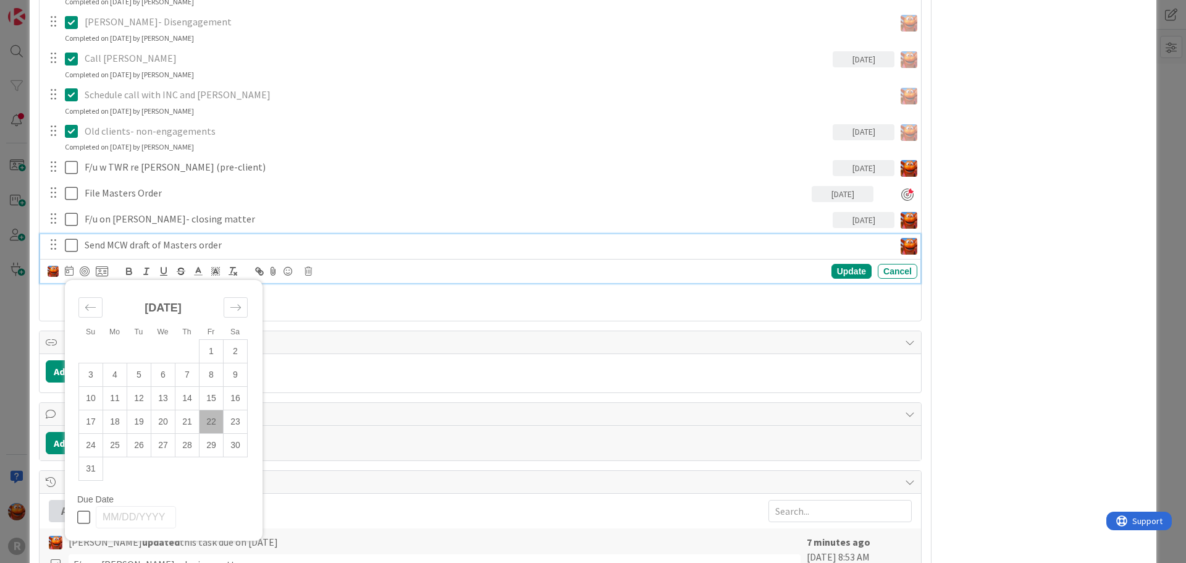
click at [205, 421] on td "22" at bounding box center [211, 421] width 24 height 23
type input "[DATE]"
click at [84, 274] on div at bounding box center [85, 271] width 10 height 10
type textarea "x"
click at [849, 275] on div "Update" at bounding box center [851, 271] width 40 height 15
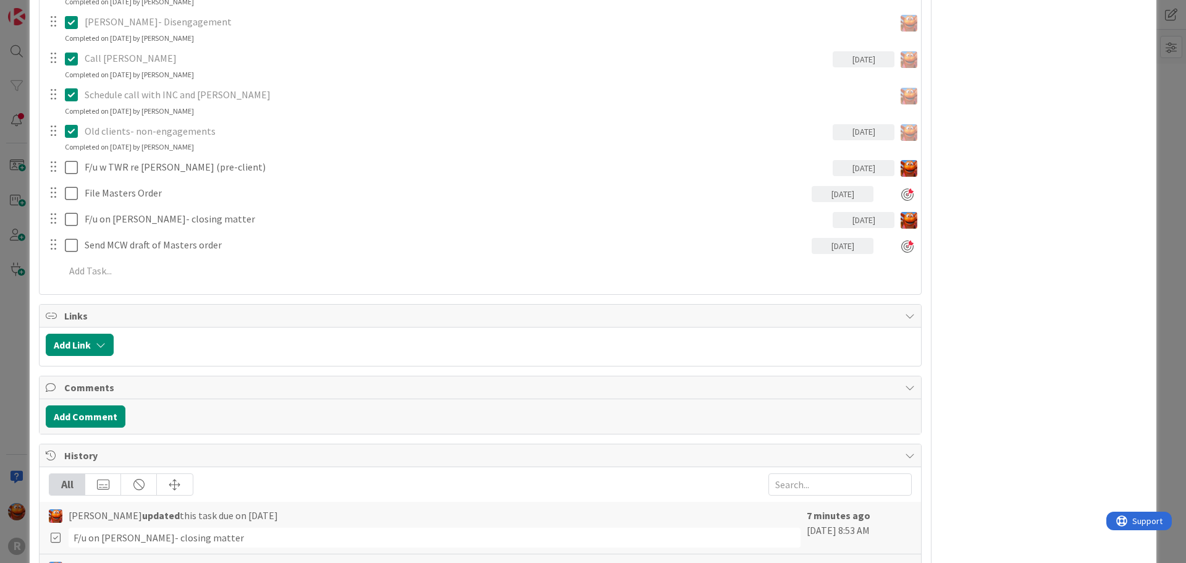
click at [14, 190] on div "ID 1452 Legal Assistant Board In Progress Projects Title 7 / 128 Clients Descri…" at bounding box center [593, 281] width 1186 height 563
